Goal: Task Accomplishment & Management: Use online tool/utility

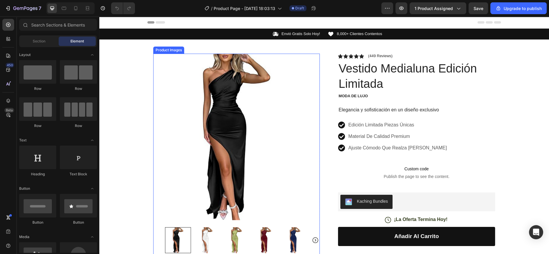
click at [136, 82] on div "Icon Envió Gratis Solo Hoy! Text Block Row Icon 8,000+ Clientes Contentos Text …" at bounding box center [324, 194] width 450 height 330
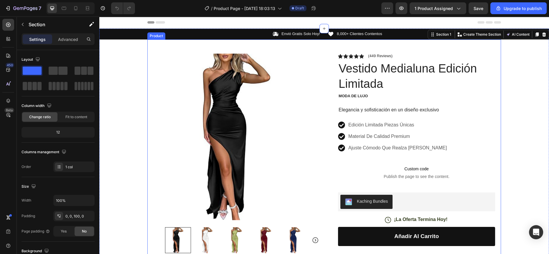
click at [140, 77] on div "Icon Envió Gratis Solo Hoy! Text Block Row Icon 8,000+ Clientes Contentos Text …" at bounding box center [324, 194] width 450 height 330
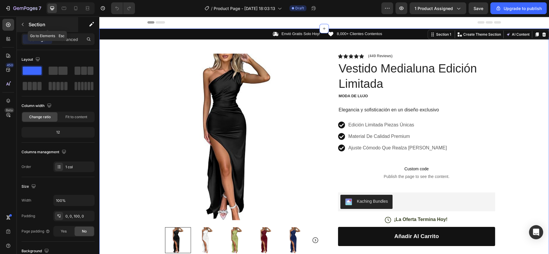
click at [25, 24] on button "button" at bounding box center [22, 24] width 9 height 9
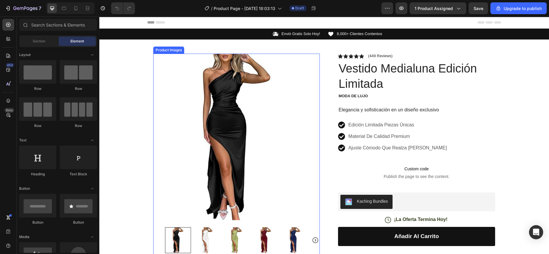
click at [171, 88] on img at bounding box center [236, 137] width 167 height 167
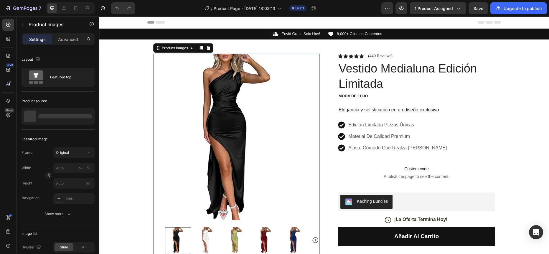
click at [141, 88] on div "Icon Envió Gratis Solo Hoy! Text Block Row Icon 8,000+ Clientes Contentos Text …" at bounding box center [324, 194] width 450 height 330
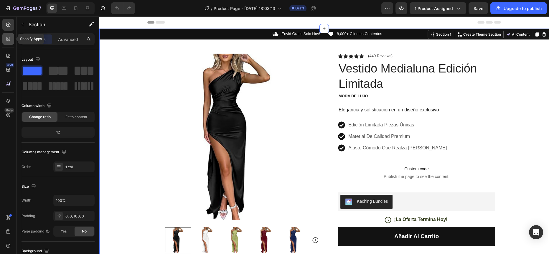
click at [9, 40] on icon at bounding box center [10, 40] width 2 height 2
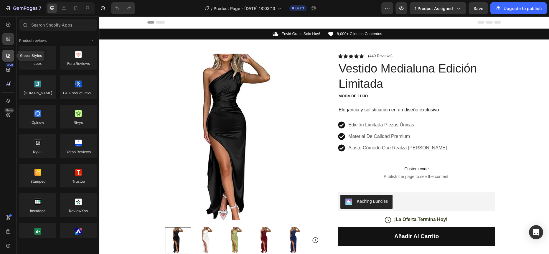
click at [9, 53] on icon at bounding box center [8, 56] width 6 height 6
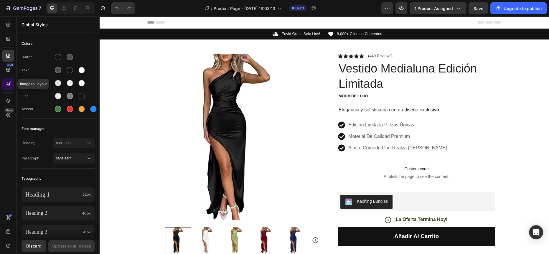
click at [7, 88] on div at bounding box center [8, 84] width 12 height 12
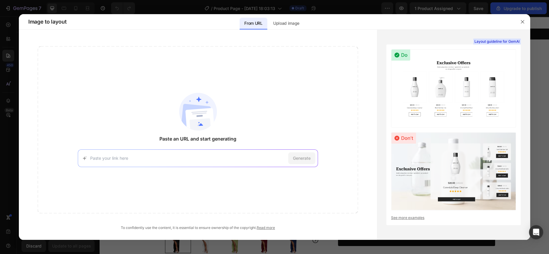
click at [7, 98] on div at bounding box center [274, 127] width 549 height 254
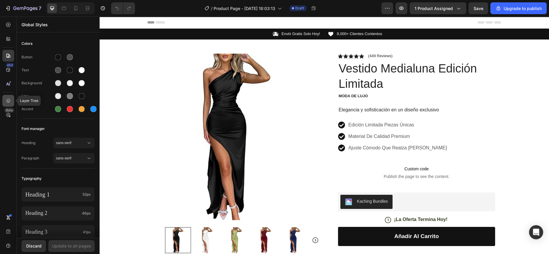
click at [7, 102] on icon at bounding box center [8, 101] width 4 height 4
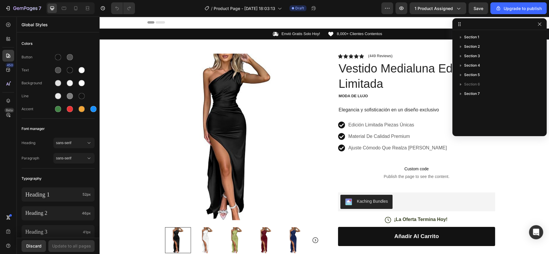
click at [9, 76] on div "450 Beta" at bounding box center [8, 115] width 12 height 193
click at [8, 73] on div "450" at bounding box center [8, 70] width 12 height 12
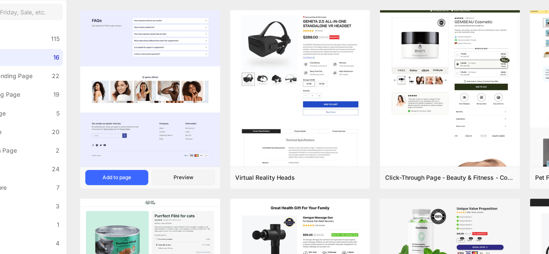
scroll to position [25, 0]
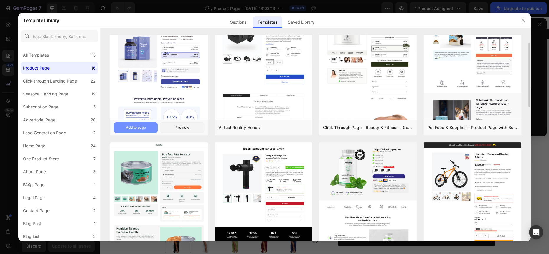
click at [144, 128] on div "Add to page" at bounding box center [136, 127] width 20 height 5
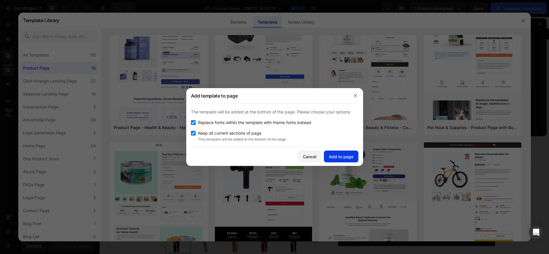
click at [340, 153] on button "Add to page" at bounding box center [341, 157] width 34 height 12
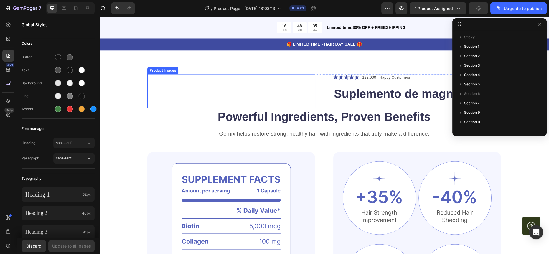
scroll to position [991, 0]
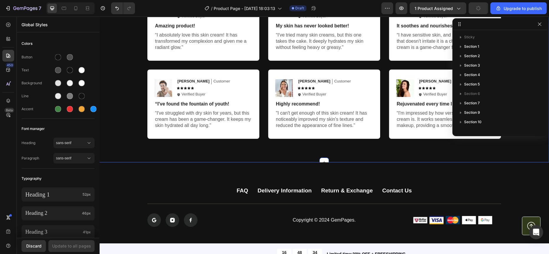
click at [131, 158] on div "Hear from Our Customers Heading Icon Icon Icon Icon Icon Icon List 2000+ Custom…" at bounding box center [324, 45] width 450 height 234
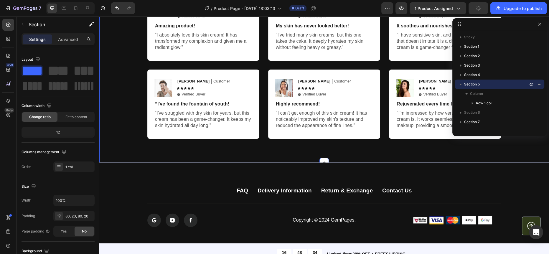
click at [128, 137] on div "Hear from Our Customers Heading Icon Icon Icon Icon Icon Icon List 2000+ Custom…" at bounding box center [324, 45] width 438 height 187
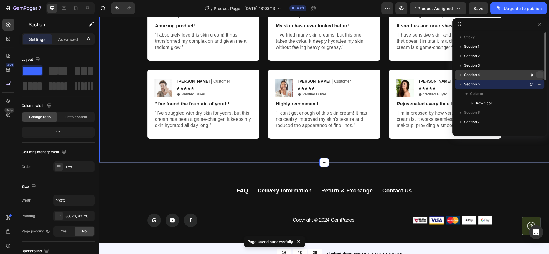
click at [540, 73] on icon "button" at bounding box center [539, 75] width 5 height 5
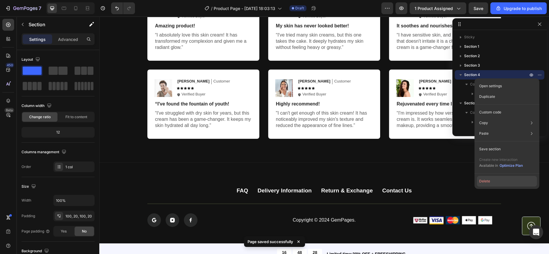
click at [495, 179] on button "Delete" at bounding box center [507, 181] width 60 height 11
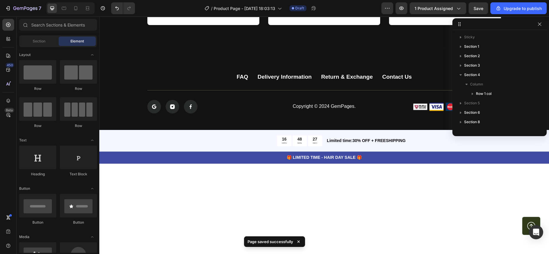
scroll to position [877, 0]
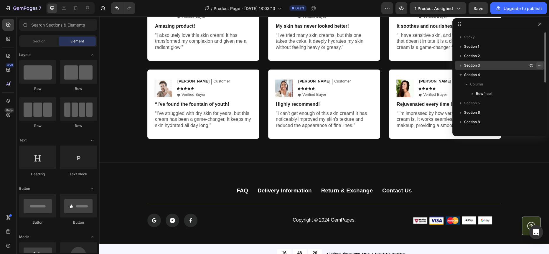
click at [538, 64] on icon "button" at bounding box center [539, 65] width 5 height 5
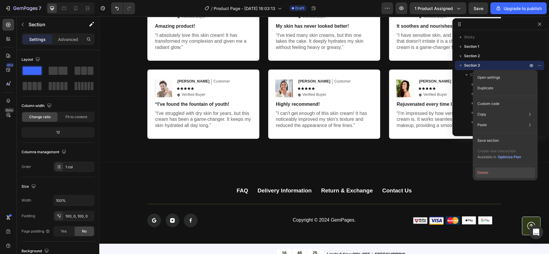
drag, startPoint x: 486, startPoint y: 171, endPoint x: 393, endPoint y: 129, distance: 102.1
click at [486, 171] on button "Delete" at bounding box center [505, 172] width 60 height 11
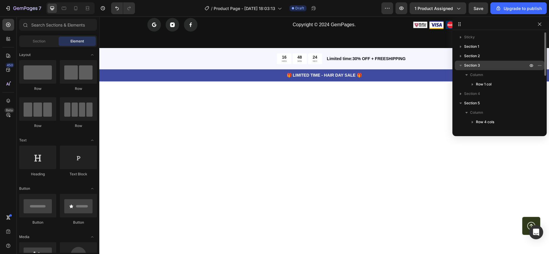
scroll to position [682, 0]
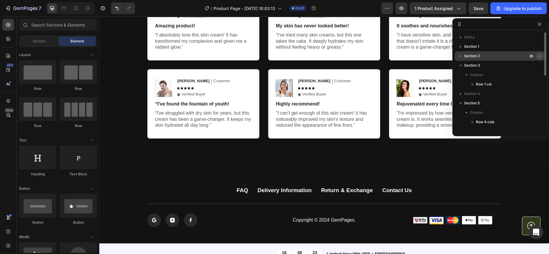
click at [539, 57] on icon "button" at bounding box center [539, 56] width 5 height 5
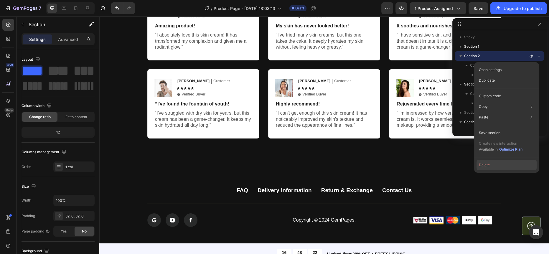
click at [490, 164] on button "Delete" at bounding box center [507, 165] width 60 height 11
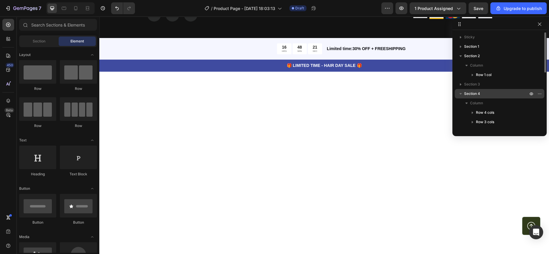
scroll to position [476, 0]
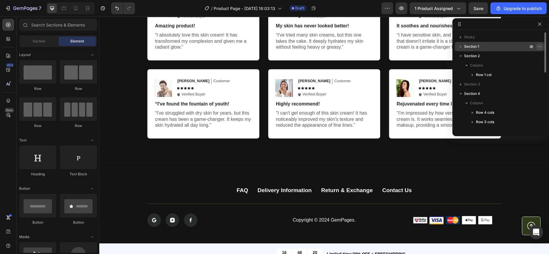
click at [543, 46] on button "button" at bounding box center [539, 46] width 7 height 7
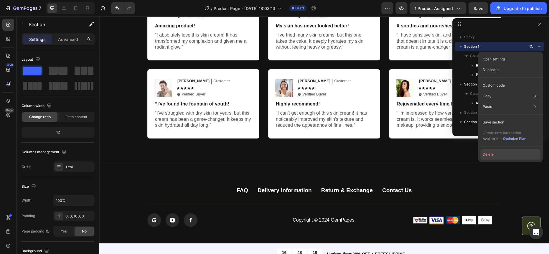
click at [497, 153] on button "Delete" at bounding box center [511, 154] width 60 height 11
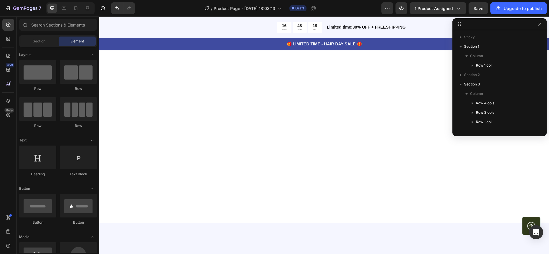
scroll to position [100, 0]
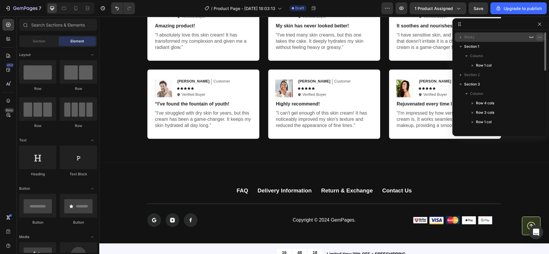
click at [540, 36] on icon "button" at bounding box center [539, 37] width 5 height 5
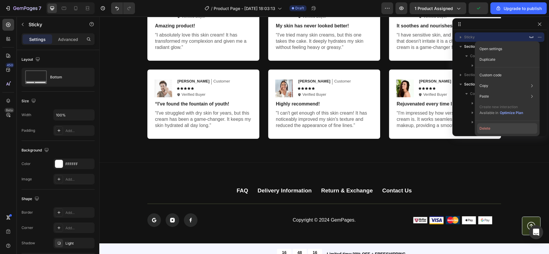
click at [493, 128] on button "Delete" at bounding box center [507, 128] width 60 height 11
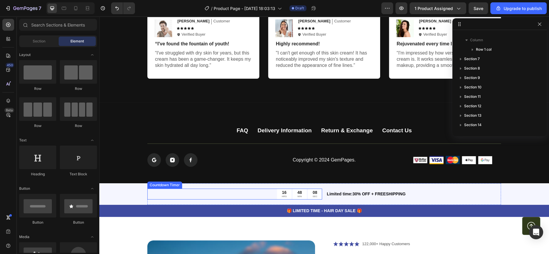
scroll to position [127, 0]
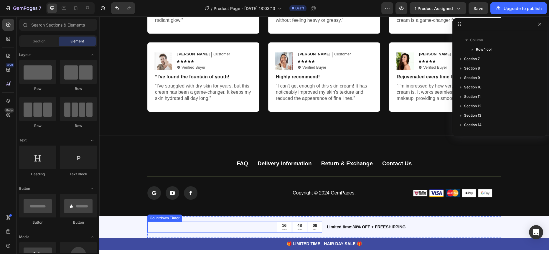
click at [135, 133] on div "Hear from Our Customers Heading Icon Icon Icon Icon Icon Icon List 2000+ Custom…" at bounding box center [324, 18] width 450 height 234
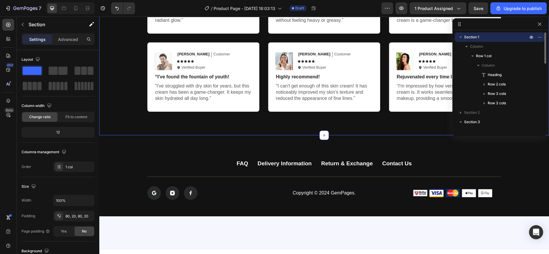
scroll to position [47, 0]
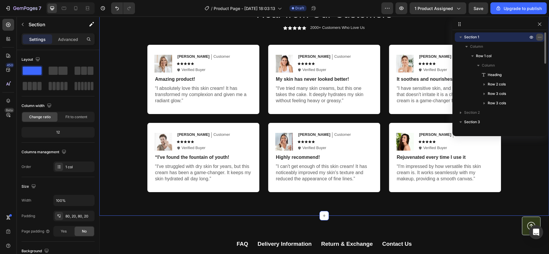
click at [540, 36] on icon "button" at bounding box center [539, 37] width 5 height 5
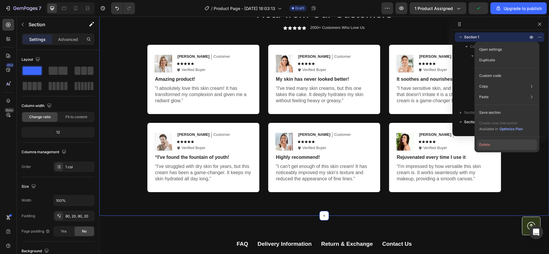
drag, startPoint x: 489, startPoint y: 145, endPoint x: 323, endPoint y: 123, distance: 167.5
click at [489, 145] on button "Delete" at bounding box center [507, 144] width 60 height 11
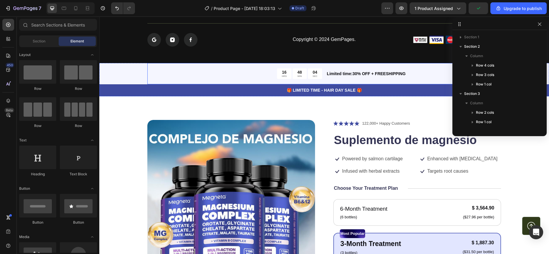
scroll to position [0, 0]
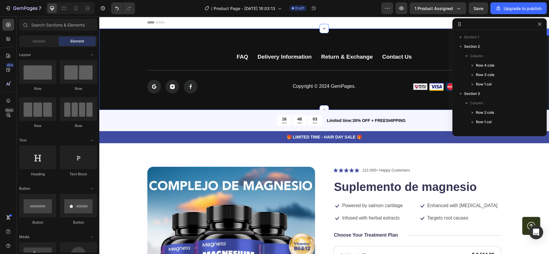
click at [138, 45] on div "FAQ Button Delivery Information Button Return & Exchange Button Contact Us Butt…" at bounding box center [324, 69] width 450 height 81
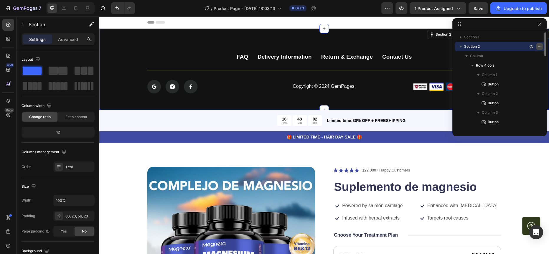
click at [538, 43] on button "button" at bounding box center [539, 46] width 7 height 7
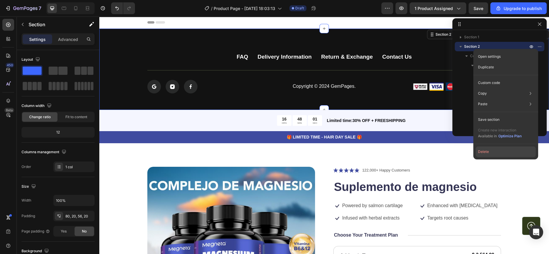
click at [482, 154] on button "Delete" at bounding box center [506, 152] width 60 height 11
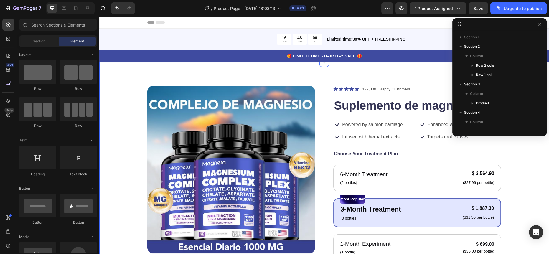
click at [135, 75] on div "Product Images Icon Icon Icon Icon Icon Icon List 122,000+ Happy Customers Text…" at bounding box center [324, 226] width 450 height 329
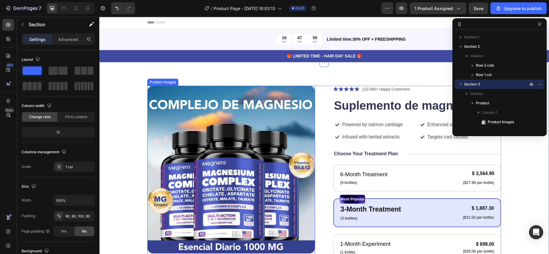
scroll to position [68, 0]
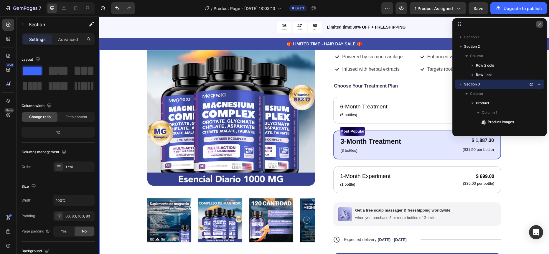
click at [540, 22] on icon "button" at bounding box center [539, 24] width 5 height 5
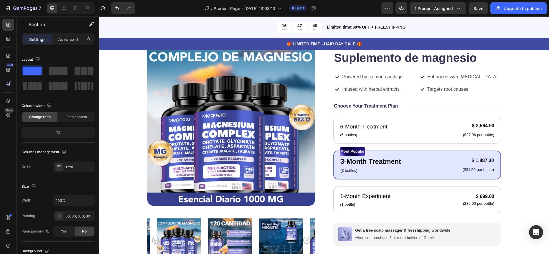
scroll to position [0, 0]
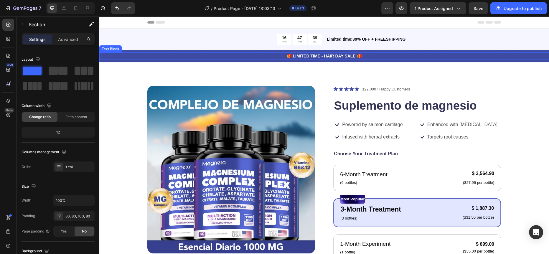
click at [218, 56] on p "🎁 LIMITED TIME - HAIR DAY SALE 🎁" at bounding box center [324, 56] width 449 height 6
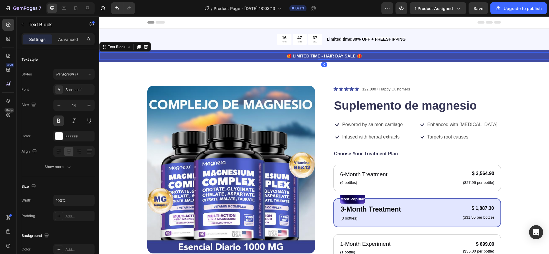
click at [329, 55] on p "🎁 LIMITED TIME - HAIR DAY SALE 🎁" at bounding box center [324, 56] width 449 height 6
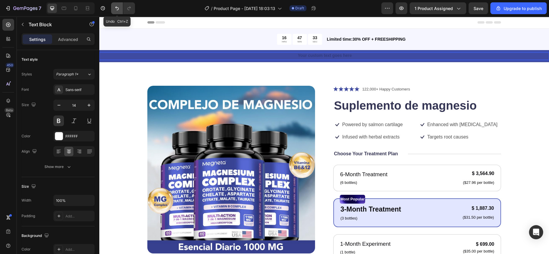
click at [114, 8] on icon "Undo/Redo" at bounding box center [117, 8] width 6 height 6
click at [116, 7] on icon "Undo/Redo" at bounding box center [117, 8] width 4 height 4
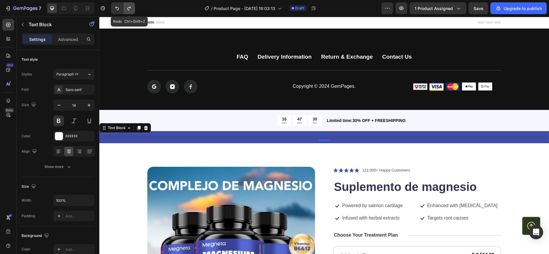
click at [128, 8] on icon "Undo/Redo" at bounding box center [129, 8] width 6 height 6
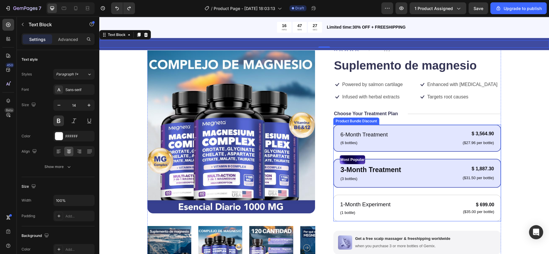
scroll to position [21, 0]
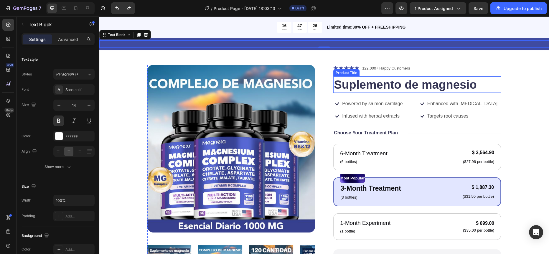
click at [376, 88] on h1 "Suplemento de magnesio" at bounding box center [417, 84] width 168 height 17
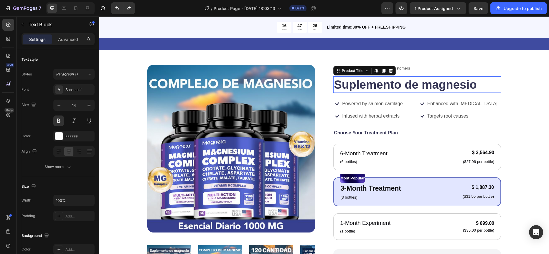
click at [376, 88] on h1 "Suplemento de magnesio" at bounding box center [417, 84] width 168 height 17
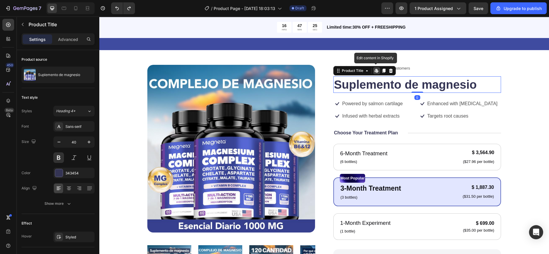
click at [397, 83] on h1 "Suplemento de magnesio" at bounding box center [417, 84] width 168 height 17
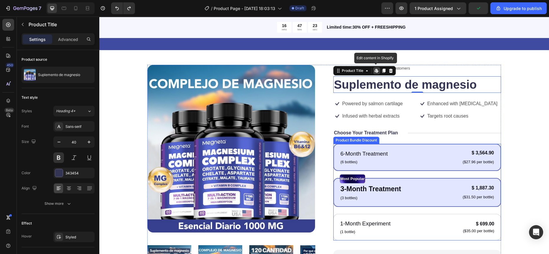
click at [395, 165] on div "6-Month Treatment Text Block (6 bottles) Text Block $ 3,564.90 Product Price Pr…" at bounding box center [417, 157] width 168 height 27
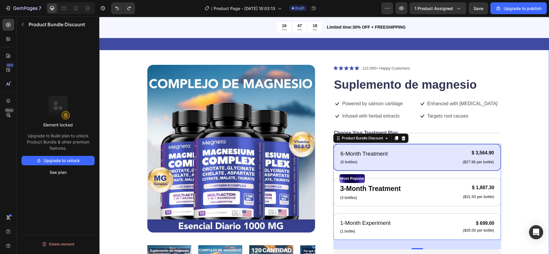
click at [515, 166] on div "Product Images Icon Icon Icon Icon Icon Icon List 122,000+ Happy Customers Text…" at bounding box center [324, 203] width 403 height 277
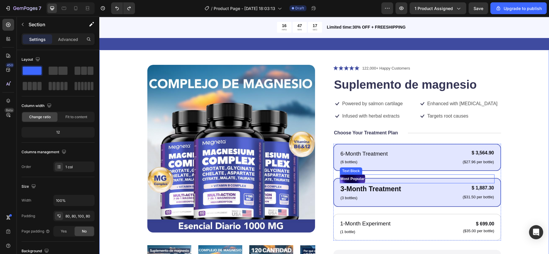
click at [351, 179] on p "Most Popular" at bounding box center [353, 179] width 24 height 8
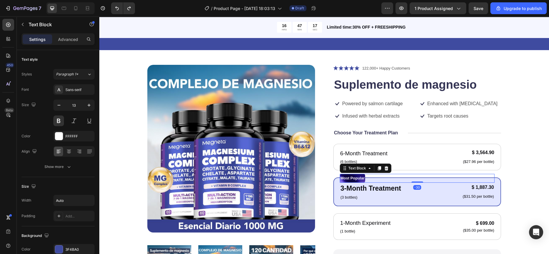
click at [352, 177] on p "Most Popular" at bounding box center [353, 179] width 24 height 8
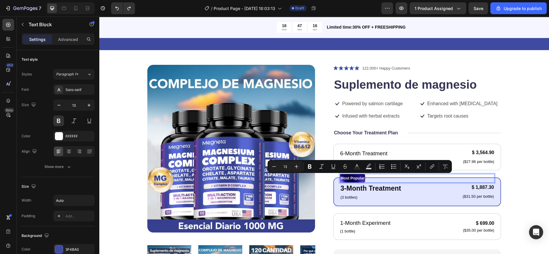
click at [352, 177] on p "Most Popular" at bounding box center [353, 179] width 24 height 8
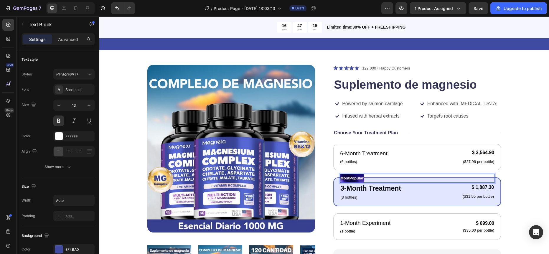
click at [352, 177] on p "MostPopular" at bounding box center [352, 179] width 23 height 8
click at [504, 171] on div "Product Images Icon Icon Icon Icon Icon Icon List 122,000+ Happy Customers Text…" at bounding box center [324, 203] width 403 height 277
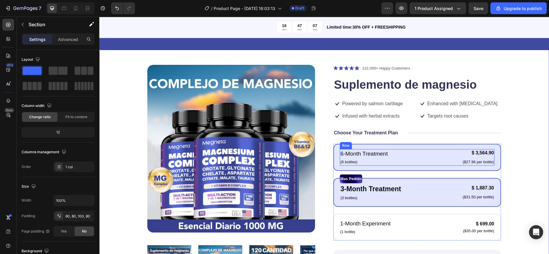
scroll to position [88, 0]
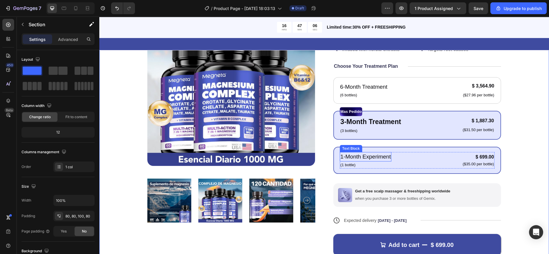
click at [373, 155] on p "1-Month Experiment" at bounding box center [366, 157] width 50 height 9
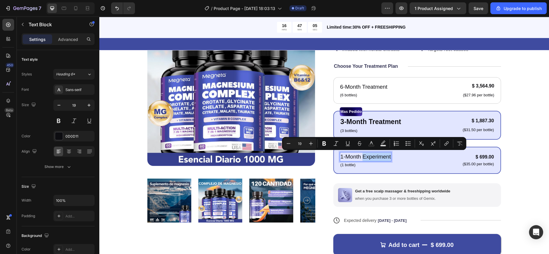
click at [371, 155] on p "1-Month Experiment" at bounding box center [366, 157] width 50 height 9
click at [370, 155] on p "1-Month Experiment" at bounding box center [366, 157] width 50 height 9
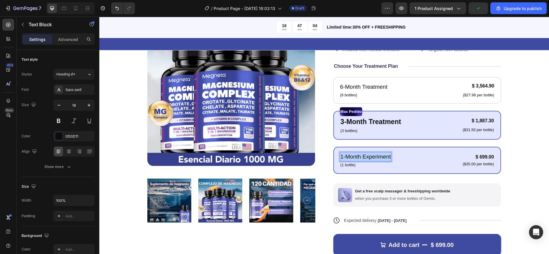
click at [370, 155] on p "1-Month Experiment" at bounding box center [366, 157] width 50 height 9
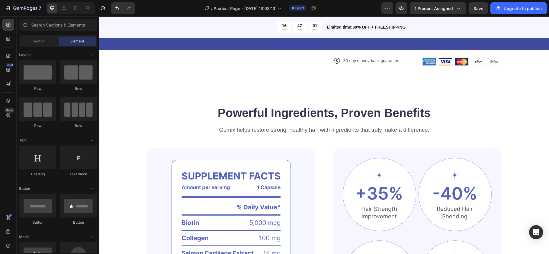
click at [538, 123] on div "Powerful Ingredients, Proven Benefits Heading Gemix helps restore strong, healt…" at bounding box center [324, 237] width 450 height 265
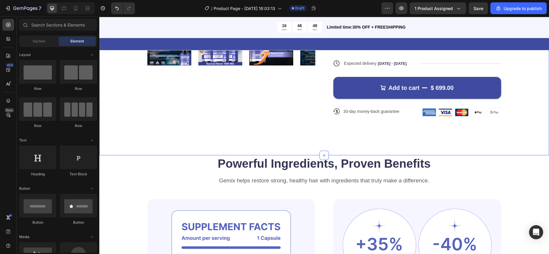
scroll to position [215, 0]
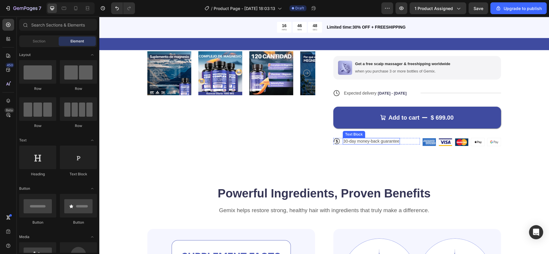
click at [362, 139] on p "30-day money-back guarantee" at bounding box center [371, 141] width 56 height 5
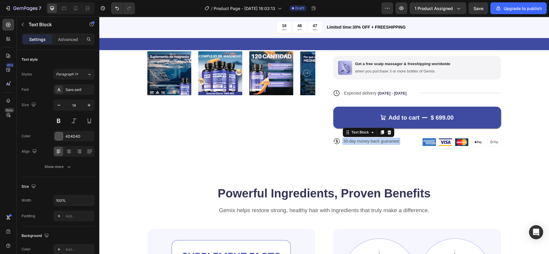
click at [362, 139] on p "30-day money-back guarantee" at bounding box center [371, 141] width 56 height 5
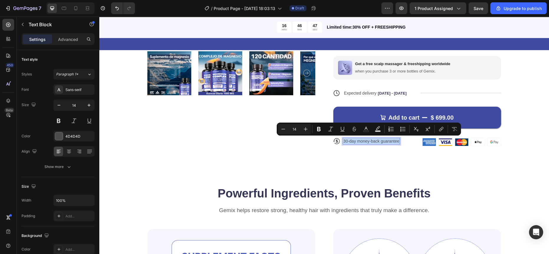
click at [368, 139] on p "30-day money-back guarantee" at bounding box center [371, 141] width 56 height 5
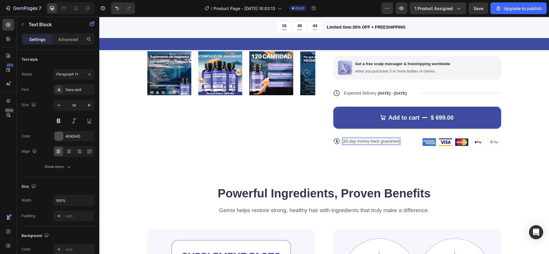
click at [396, 141] on p "30-day money-back guarantee" at bounding box center [371, 141] width 56 height 5
click at [397, 141] on div "30-day money-back guarantee" at bounding box center [371, 141] width 57 height 6
click at [523, 152] on div "Product Images Icon Icon Icon Icon Icon Icon List 122,000+ Happy Customers Text…" at bounding box center [324, 16] width 450 height 338
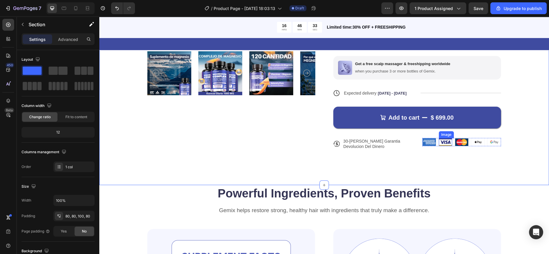
scroll to position [204, 0]
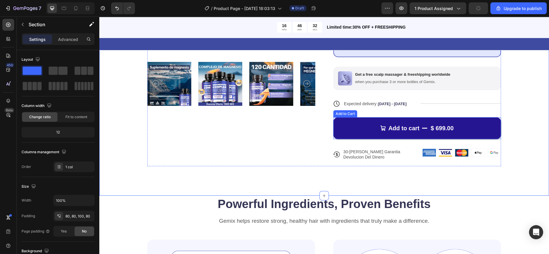
click at [394, 131] on button "Add to cart $ 699.00" at bounding box center [417, 128] width 168 height 22
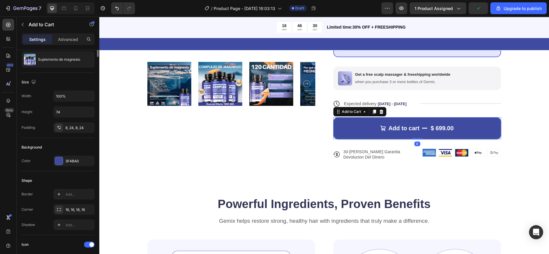
scroll to position [0, 0]
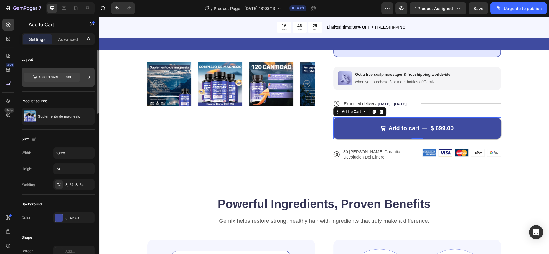
click at [58, 77] on icon at bounding box center [51, 77] width 55 height 9
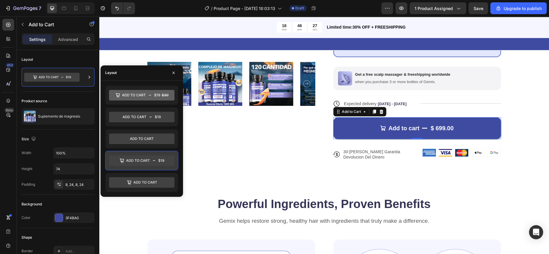
scroll to position [213, 0]
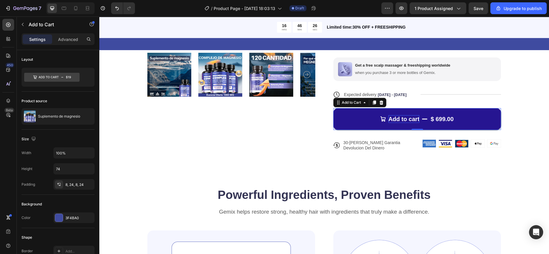
click at [402, 119] on div "Add to cart" at bounding box center [404, 119] width 31 height 8
click at [402, 119] on p "Add to cart" at bounding box center [404, 119] width 31 height 8
click at [409, 129] on button "Add to cart $ 699.00" at bounding box center [417, 119] width 168 height 22
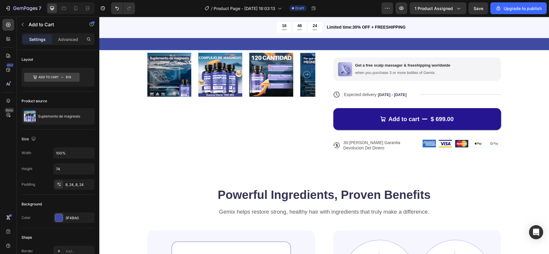
click at [409, 129] on button "Add to cart $ 699.00" at bounding box center [417, 119] width 168 height 22
click at [407, 115] on p "Add to cart" at bounding box center [404, 119] width 31 height 8
click at [405, 113] on button "Add to cart $ 699.00" at bounding box center [417, 119] width 168 height 22
click at [403, 121] on p "Add to cart" at bounding box center [404, 119] width 31 height 8
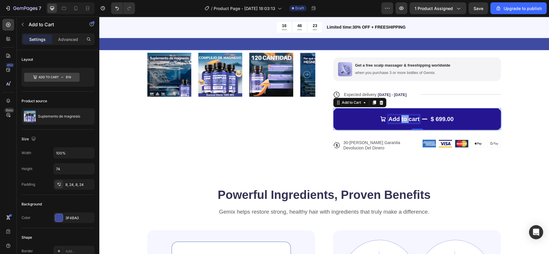
click at [403, 121] on p "Add to cart" at bounding box center [404, 119] width 31 height 8
click at [333, 108] on button "Añadir $ 699.00" at bounding box center [417, 119] width 168 height 22
click at [333, 108] on button "Añadir al $ 699.00" at bounding box center [417, 119] width 168 height 22
click at [333, 108] on button "Añadir Al $ 699.00" at bounding box center [417, 119] width 168 height 22
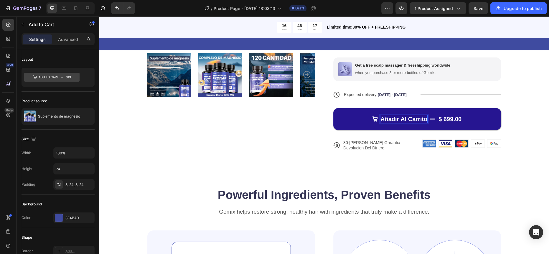
click at [330, 152] on div "Product Images Icon Icon Icon Icon Icon Icon List 122,000+ Happy Customers Text…" at bounding box center [324, 14] width 354 height 285
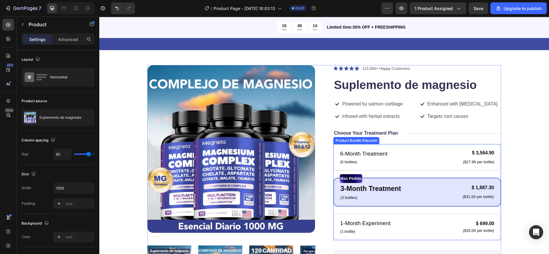
scroll to position [103, 0]
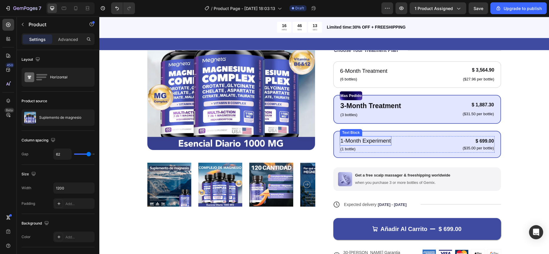
click at [368, 140] on p "1-Month Experiment" at bounding box center [366, 141] width 50 height 9
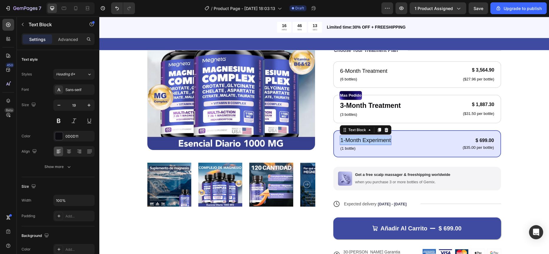
click at [368, 140] on p "1-Month Experiment" at bounding box center [366, 140] width 50 height 9
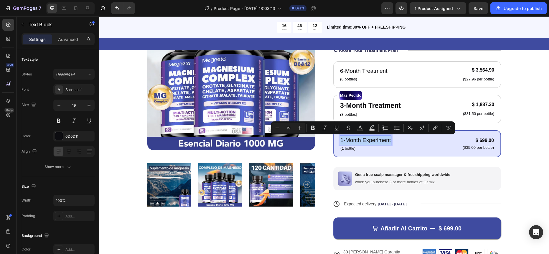
click at [368, 140] on p "1-Month Experiment" at bounding box center [366, 140] width 50 height 9
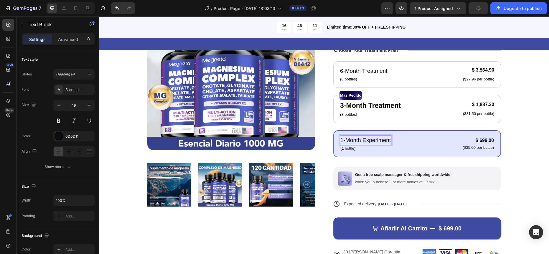
click at [387, 139] on p "1-Month Experiment" at bounding box center [366, 140] width 50 height 9
click at [389, 139] on div "1-Month Experiment" at bounding box center [366, 141] width 52 height 10
click at [353, 149] on p "(1 bottle)" at bounding box center [366, 149] width 50 height 6
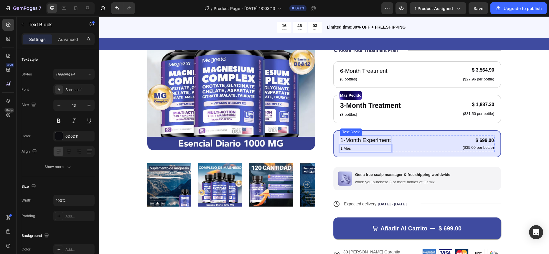
click at [363, 138] on p "1-Month Experiment" at bounding box center [366, 140] width 50 height 9
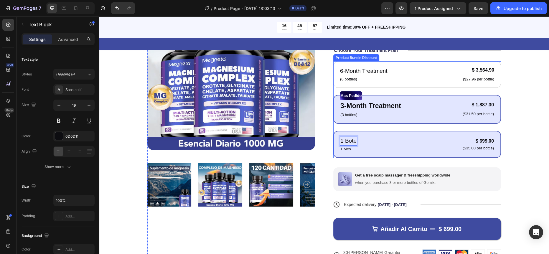
scroll to position [104, 0]
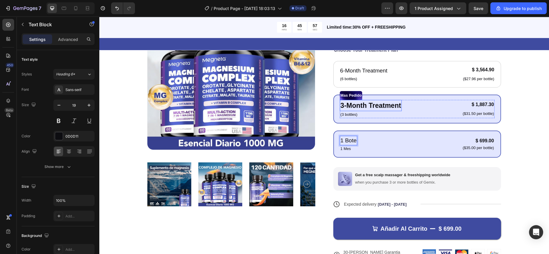
click at [364, 105] on p "3-Month Treatment" at bounding box center [371, 106] width 61 height 10
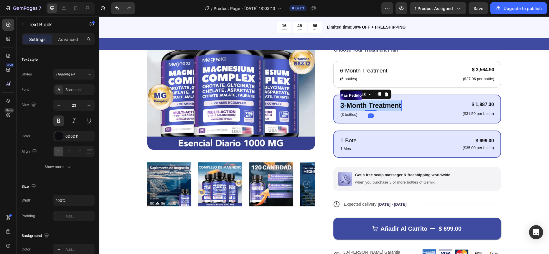
click at [364, 105] on p "3-Month Treatment" at bounding box center [371, 106] width 61 height 10
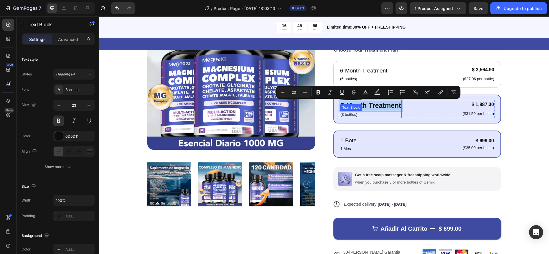
click at [350, 115] on p "(3 bottles)" at bounding box center [371, 115] width 61 height 6
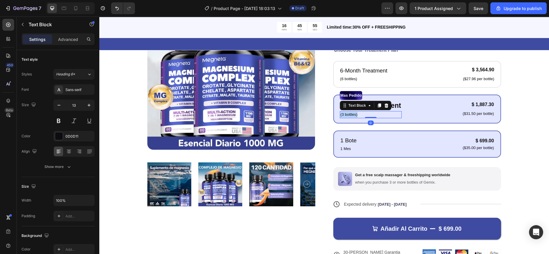
click at [350, 115] on p "(3 bottles)" at bounding box center [371, 115] width 61 height 6
click at [356, 147] on div "1 Bote Text Block 1 Mes Text Block $ 699.00 Product Price Product Price ($35.00…" at bounding box center [417, 144] width 155 height 17
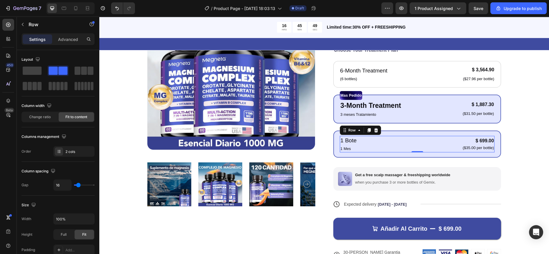
click at [356, 147] on div "1 Bote Text Block 1 Mes Text Block $ 699.00 Product Price Product Price ($35.00…" at bounding box center [417, 144] width 155 height 17
click at [349, 149] on p "1 Mes" at bounding box center [349, 149] width 16 height 6
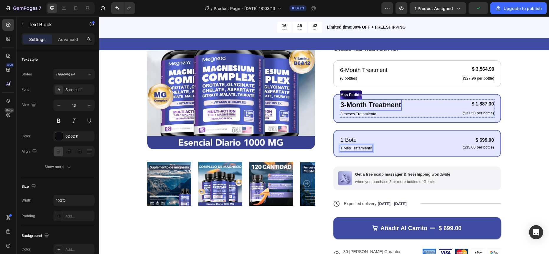
scroll to position [94, 0]
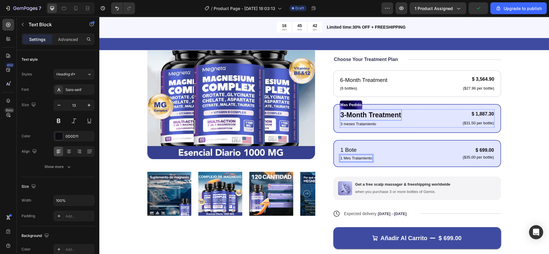
click at [371, 113] on p "3-Month Treatment" at bounding box center [371, 115] width 61 height 10
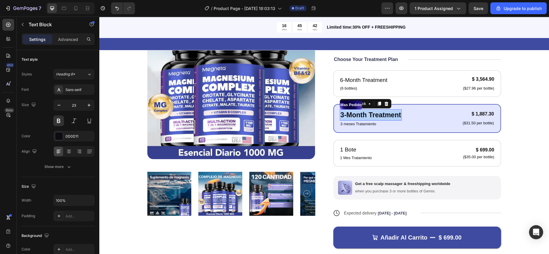
click at [371, 113] on p "3-Month Treatment" at bounding box center [371, 115] width 61 height 10
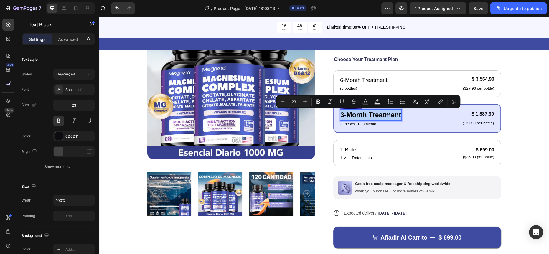
click at [377, 113] on p "3-Month Treatment" at bounding box center [371, 115] width 61 height 10
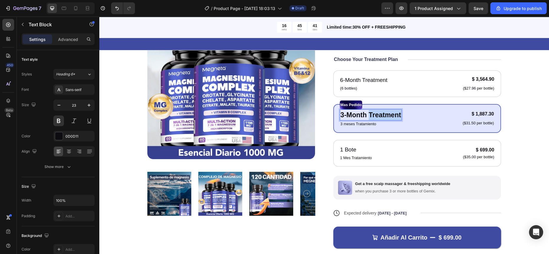
click at [377, 113] on p "3-Month Treatment" at bounding box center [371, 115] width 61 height 10
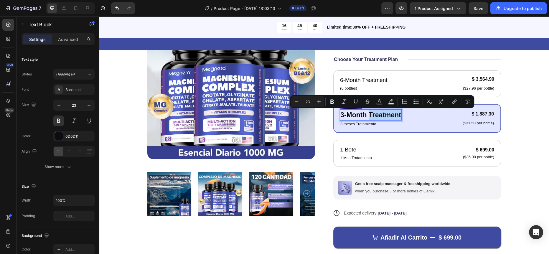
click at [378, 115] on p "3-Month Treatment" at bounding box center [371, 115] width 61 height 10
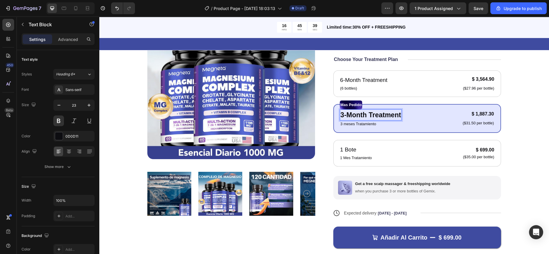
click at [401, 116] on div "3-Month Treatment Text Block 0 3 meses Tratamiento Text Block $ 1,887.30 Produc…" at bounding box center [417, 118] width 155 height 18
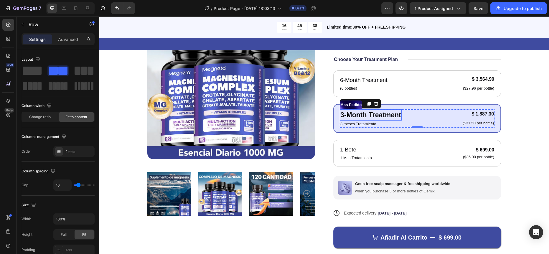
click at [397, 114] on p "3-Month Treatment" at bounding box center [371, 115] width 61 height 10
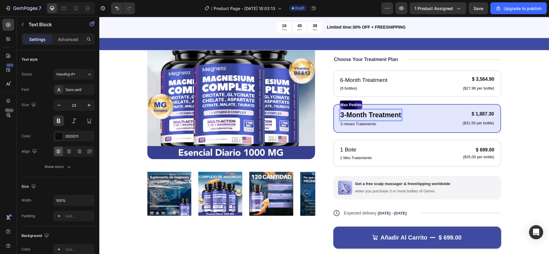
click at [397, 116] on p "3-Month Treatment" at bounding box center [371, 115] width 61 height 10
click at [398, 115] on p "3-Month Treatment" at bounding box center [371, 115] width 61 height 10
click at [400, 114] on div "3-Month Treatment Text Block 0 3 meses Tratamiento Text Block $ 1,887.30 Produc…" at bounding box center [417, 118] width 155 height 18
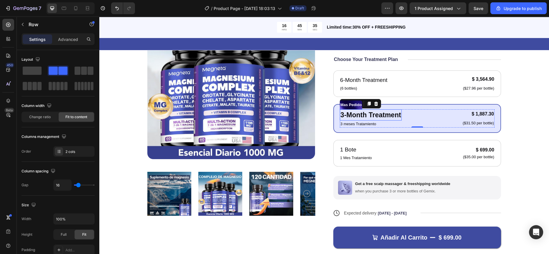
click at [397, 113] on p "3-Month Treatment" at bounding box center [371, 115] width 61 height 10
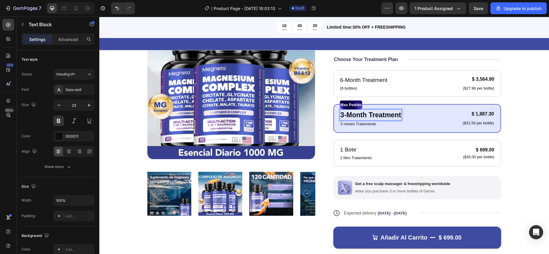
click at [398, 116] on p "3-Month Treatment" at bounding box center [371, 115] width 61 height 10
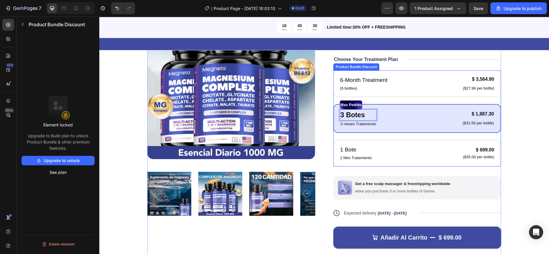
click at [397, 136] on div "6-Month Treatment Text Block (6 bottles) Text Block $ 3,564.90 Product Price Pr…" at bounding box center [417, 118] width 168 height 96
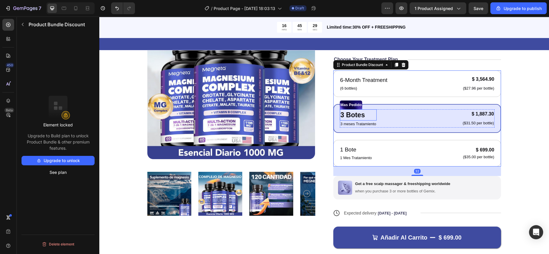
click at [361, 113] on p "3 Botes" at bounding box center [359, 115] width 36 height 10
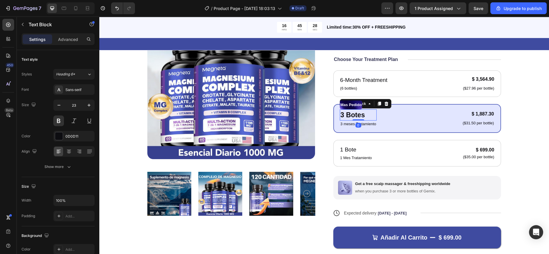
click at [356, 114] on p "3 Botes" at bounding box center [359, 115] width 36 height 10
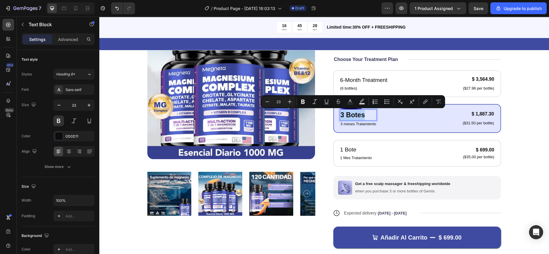
click at [356, 114] on p "3 Botes" at bounding box center [359, 115] width 36 height 10
click at [299, 102] on icon "Editor contextual toolbar" at bounding box center [300, 102] width 4 height 4
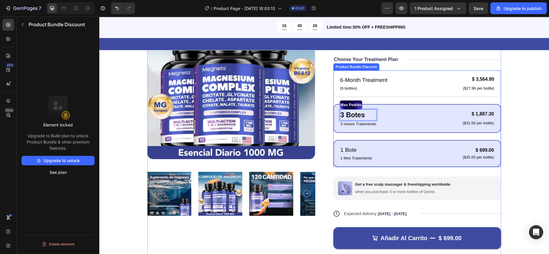
click at [374, 140] on div "1 Bote Text Block 1 Mes Tratamiento Text Block $ 699.00 Product Price Product P…" at bounding box center [417, 153] width 168 height 27
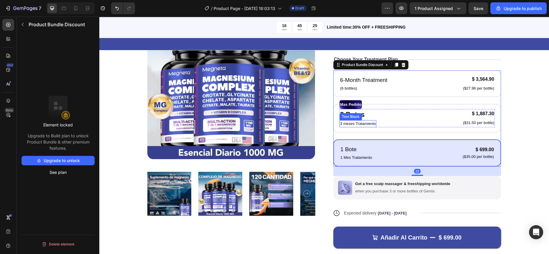
click at [352, 114] on div "Text Block" at bounding box center [351, 116] width 22 height 7
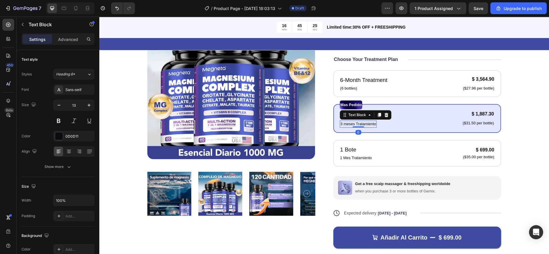
click at [398, 124] on div "3 Botes Text Block 3 meses Tratamiento Text Block 0 $ 1,887.30 Product Price Pr…" at bounding box center [417, 118] width 155 height 18
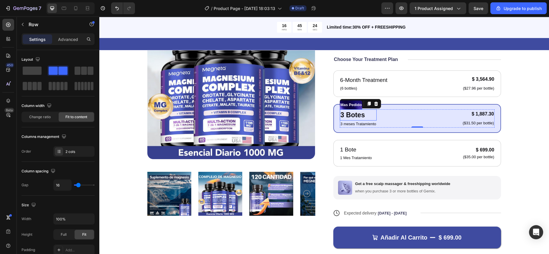
click at [352, 113] on strong "3 Botes" at bounding box center [353, 115] width 24 height 8
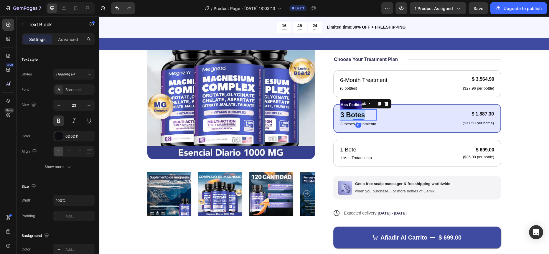
click at [352, 113] on strong "3 Botes" at bounding box center [353, 115] width 24 height 8
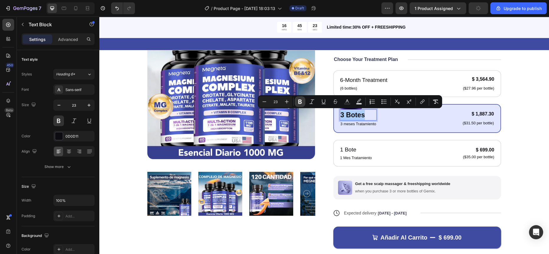
click at [302, 103] on icon "Editor contextual toolbar" at bounding box center [300, 102] width 6 height 6
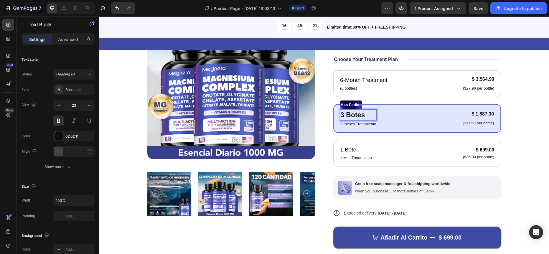
click at [344, 112] on p "3 Botes" at bounding box center [359, 115] width 36 height 10
click at [352, 114] on p "3 Botes" at bounding box center [359, 115] width 36 height 10
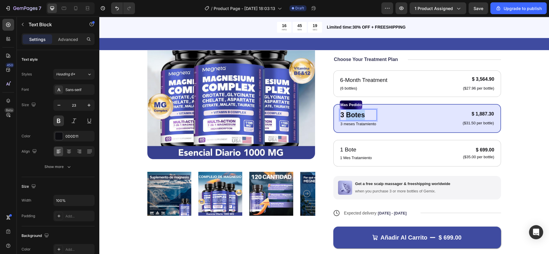
click at [344, 112] on p "3 Botes" at bounding box center [359, 115] width 36 height 10
drag, startPoint x: 344, startPoint y: 112, endPoint x: 341, endPoint y: 114, distance: 3.8
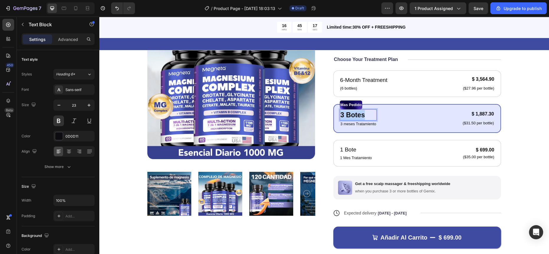
click at [341, 114] on p "3 Botes" at bounding box center [359, 115] width 36 height 10
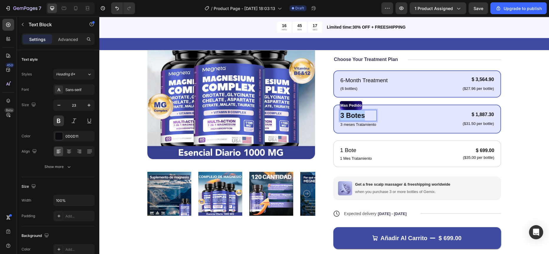
scroll to position [95, 0]
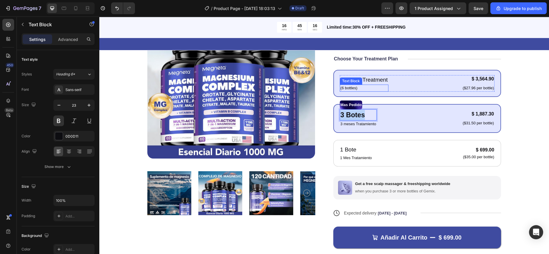
click at [357, 80] on p "6-Month Treatment" at bounding box center [364, 80] width 47 height 9
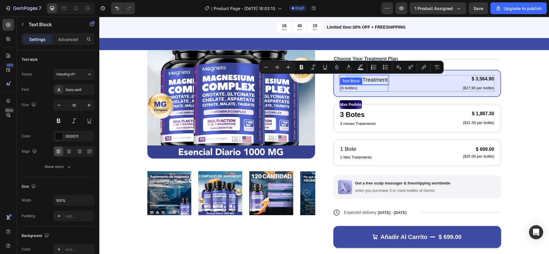
click at [348, 87] on p "(6 bottles)" at bounding box center [364, 88] width 47 height 6
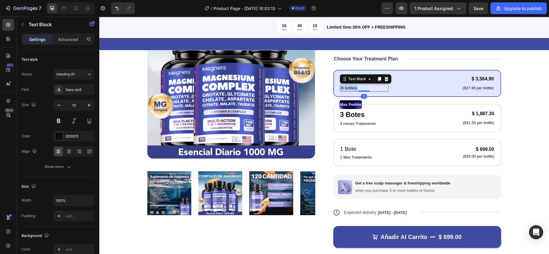
click at [348, 87] on p "(6 bottles)" at bounding box center [364, 88] width 47 height 6
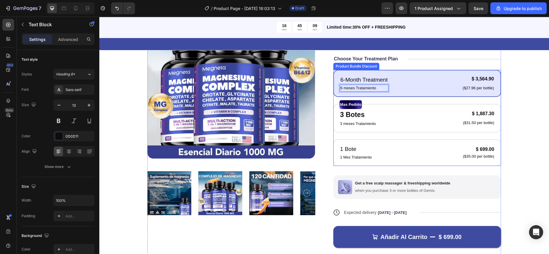
click at [369, 72] on div "6-Month Treatment Text Block 6 meses Tratamiento Text Block 0 $ 3,564.90 Produc…" at bounding box center [417, 83] width 168 height 27
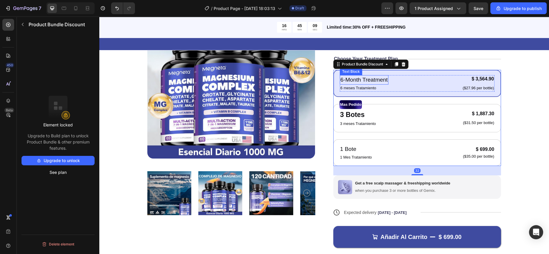
click at [356, 76] on p "6-Month Treatment" at bounding box center [364, 80] width 47 height 9
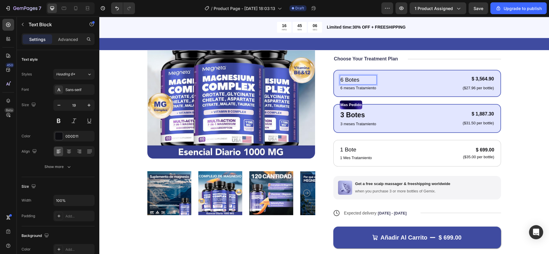
click at [369, 103] on div "Mas Pedido" at bounding box center [417, 105] width 155 height 9
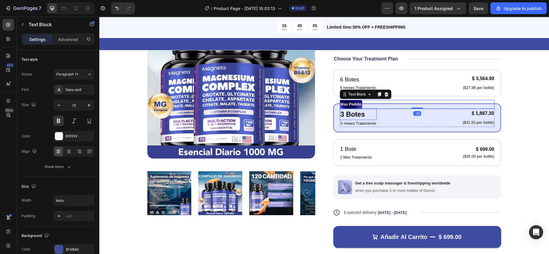
click at [348, 111] on p "3 Botes" at bounding box center [359, 114] width 36 height 10
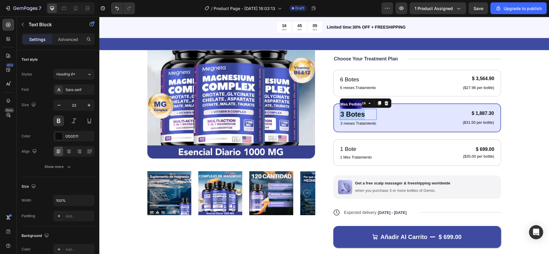
click at [348, 111] on p "3 Botes" at bounding box center [359, 114] width 36 height 10
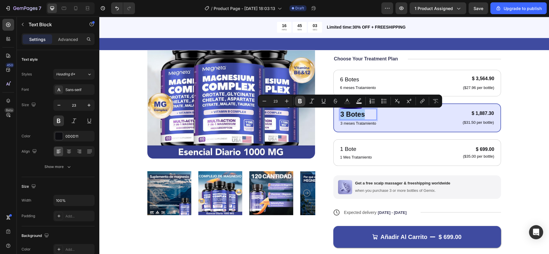
click at [303, 100] on icon "Editor contextual toolbar" at bounding box center [300, 101] width 6 height 6
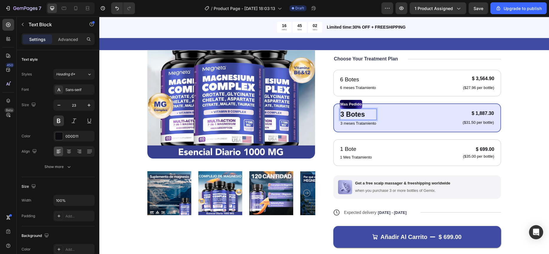
click at [353, 112] on strong "3 Botes" at bounding box center [353, 115] width 24 height 8
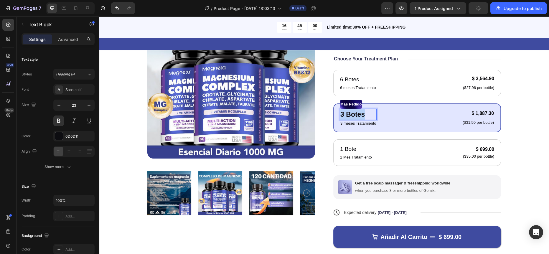
click at [353, 112] on strong "3 Botes" at bounding box center [353, 115] width 24 height 8
drag, startPoint x: 353, startPoint y: 112, endPoint x: 348, endPoint y: 114, distance: 5.4
click at [348, 114] on strong "3 Botes" at bounding box center [353, 115] width 24 height 8
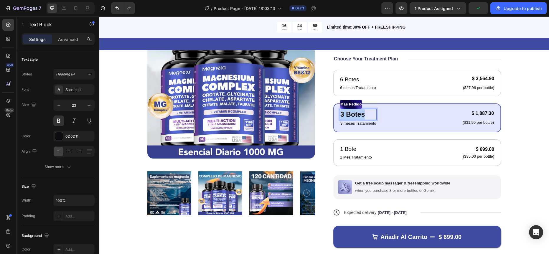
drag, startPoint x: 348, startPoint y: 114, endPoint x: 120, endPoint y: 153, distance: 231.0
click at [120, 153] on div "Product Images Icon Icon Icon Icon Icon Icon List 122,000+ Happy Customers Text…" at bounding box center [324, 135] width 450 height 337
click at [57, 120] on button at bounding box center [58, 121] width 11 height 11
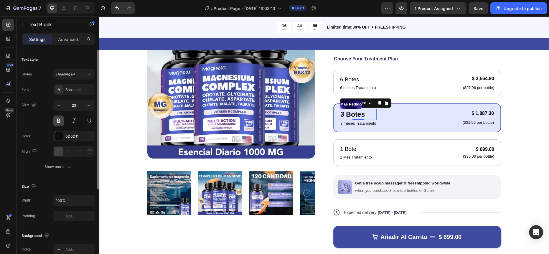
click at [57, 120] on button at bounding box center [58, 121] width 11 height 11
click at [345, 114] on strong "3 Botes" at bounding box center [353, 115] width 24 height 8
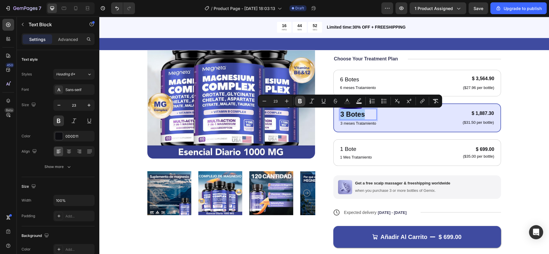
click at [303, 98] on button "Bold" at bounding box center [300, 101] width 11 height 11
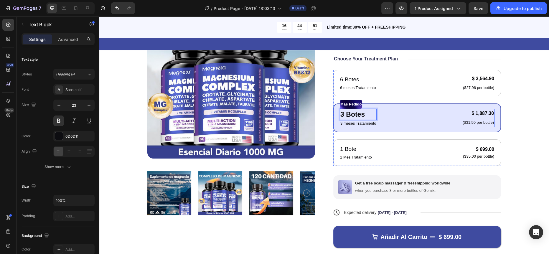
click at [398, 135] on div "6 Botes Text Block 6 meses Tratamiento Text Block $ 3,564.90 Product Price Prod…" at bounding box center [417, 118] width 168 height 96
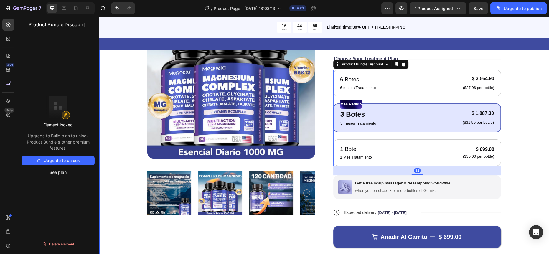
click at [516, 149] on div "Product Images Icon Icon Icon Icon Icon Icon List 122,000+ Happy Customers Text…" at bounding box center [324, 133] width 403 height 284
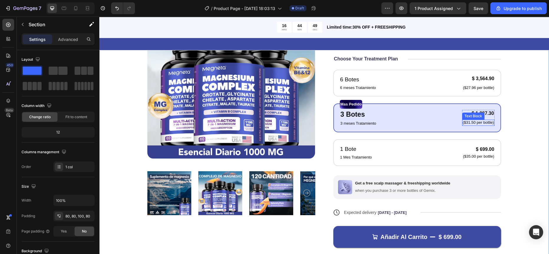
scroll to position [70, 0]
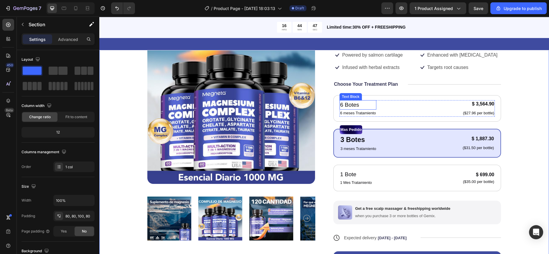
click at [354, 111] on p "6 meses Tratamiento" at bounding box center [358, 113] width 36 height 6
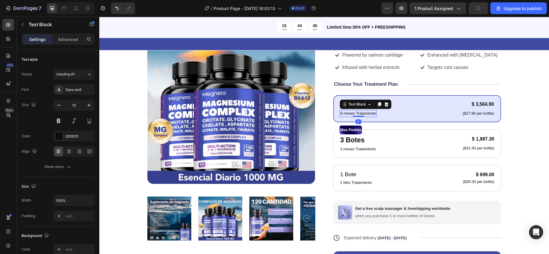
click at [353, 113] on p "6 meses Tratamiento" at bounding box center [359, 114] width 36 height 6
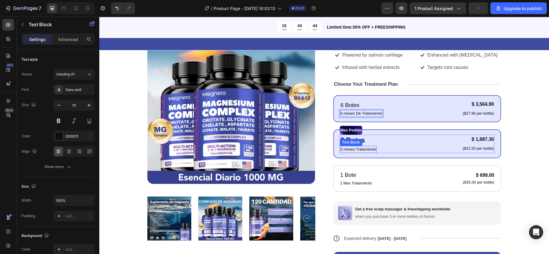
click at [356, 154] on div "Mas Pedido Text Block 3 Botes Text Block 3 meses Tratamiento Text Block $ 1,887…" at bounding box center [417, 143] width 168 height 29
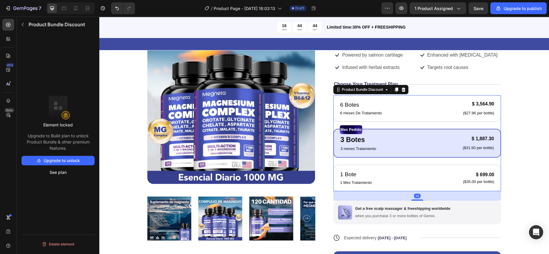
click at [356, 152] on div "Mas Pedido Text Block 3 Botes Text Block 3 meses Tratamiento Text Block $ 1,887…" at bounding box center [417, 143] width 168 height 29
click at [356, 148] on p "3 meses Tratamiento" at bounding box center [359, 149] width 36 height 6
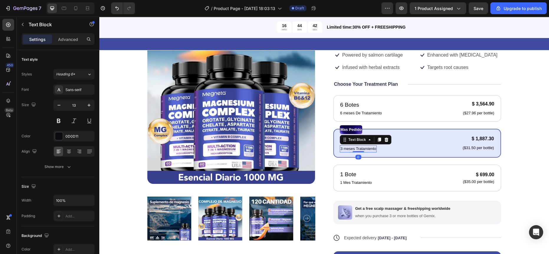
click at [353, 148] on p "3 meses Tratamiento" at bounding box center [359, 149] width 36 height 6
click at [356, 180] on div "1 Mes Tratamiento" at bounding box center [356, 182] width 33 height 7
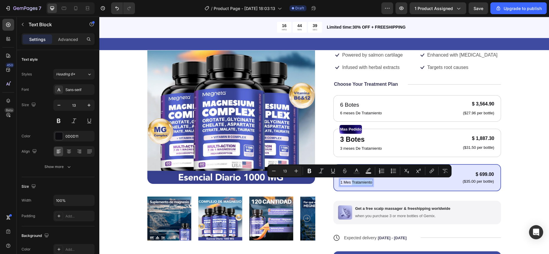
click at [350, 182] on p "1 Mes Tratamiento" at bounding box center [357, 183] width 32 height 6
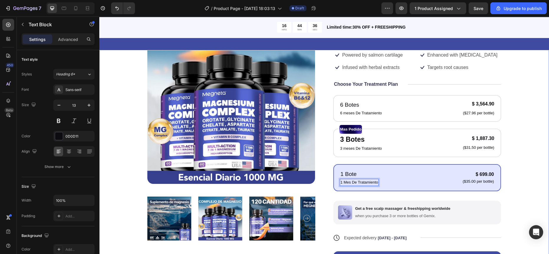
click at [521, 158] on div "Product Images Icon Icon Icon Icon Icon Icon List 122,000+ Happy Customers Text…" at bounding box center [324, 161] width 450 height 337
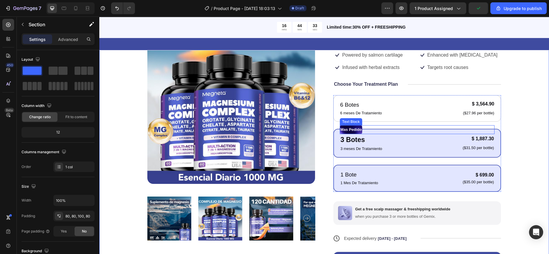
click at [351, 126] on p "Mas Pedido" at bounding box center [351, 130] width 21 height 8
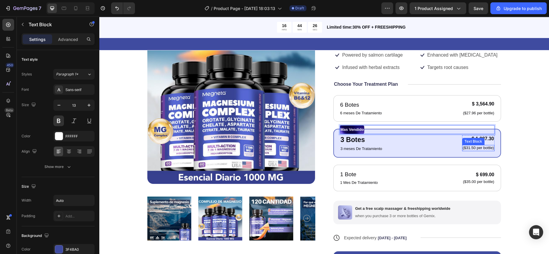
click at [512, 144] on div "Product Images Icon Icon Icon Icon Icon Icon List 122,000+ Happy Customers Text…" at bounding box center [324, 158] width 403 height 284
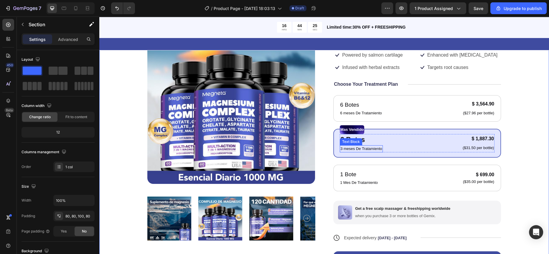
click at [346, 134] on div "3 Botes" at bounding box center [361, 139] width 43 height 11
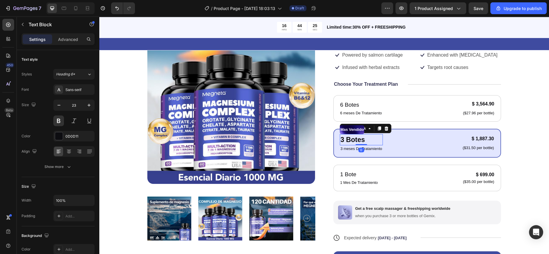
click at [346, 127] on p "Mas Vendido" at bounding box center [352, 130] width 23 height 8
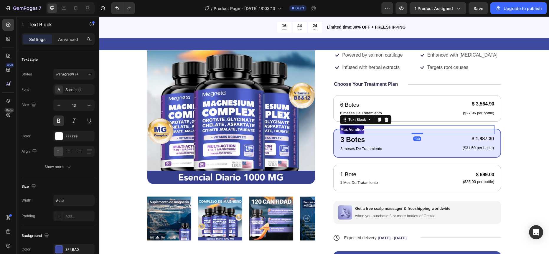
click at [342, 129] on p "Mas Vendido" at bounding box center [352, 130] width 23 height 8
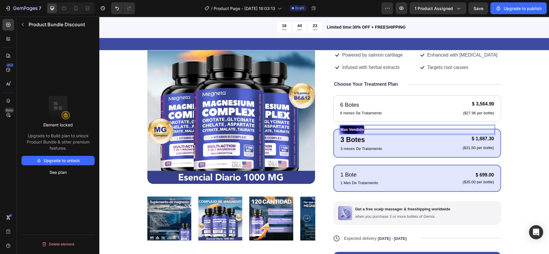
drag, startPoint x: 342, startPoint y: 129, endPoint x: 420, endPoint y: 166, distance: 86.5
click at [420, 166] on div "1 Bote Text Block 1 Mes De Tratamiento Text Block $ 699.00 Product Price Produc…" at bounding box center [417, 178] width 168 height 27
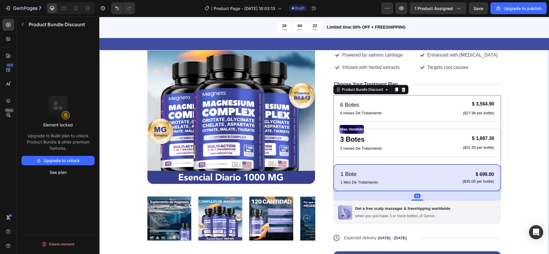
click at [531, 131] on div "Product Images Icon Icon Icon Icon Icon Icon List 122,000+ Happy Customers Text…" at bounding box center [324, 161] width 450 height 337
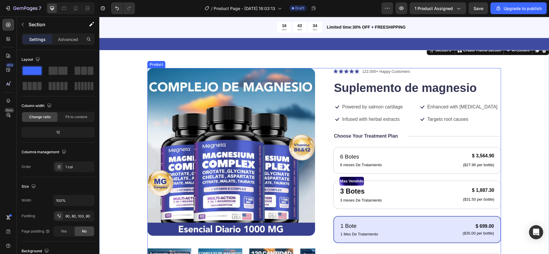
scroll to position [28, 0]
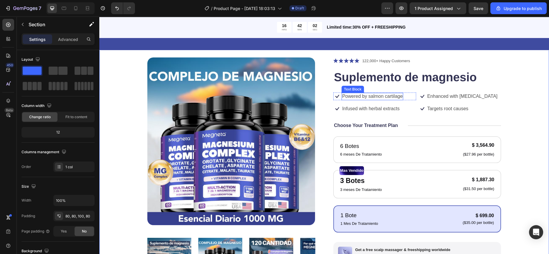
click at [360, 95] on p "Powered by salmon cartilage" at bounding box center [372, 96] width 60 height 6
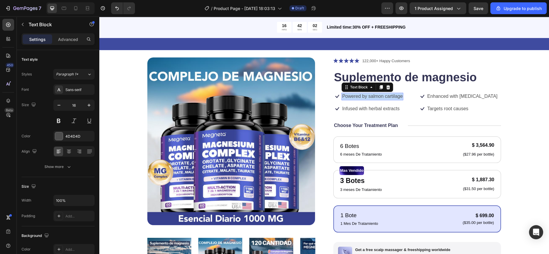
click at [360, 95] on p "Powered by salmon cartilage" at bounding box center [372, 96] width 60 height 6
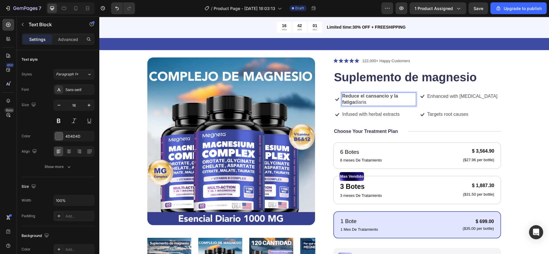
click at [360, 97] on strong "Reduce el cansancio y la fatiga" at bounding box center [370, 98] width 56 height 11
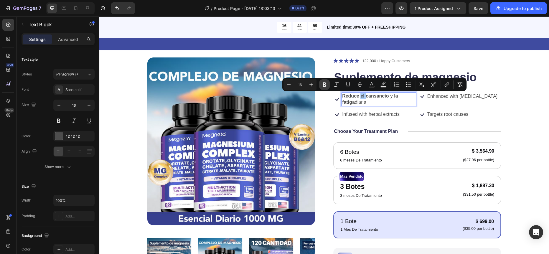
click at [326, 85] on icon "Editor contextual toolbar" at bounding box center [325, 85] width 6 height 6
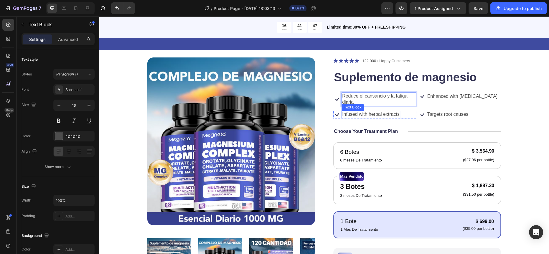
click at [355, 113] on p "Infused with herbal extracts" at bounding box center [370, 114] width 57 height 6
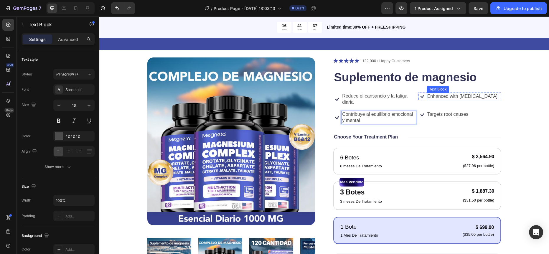
click at [435, 96] on p "Enhanced with biotin" at bounding box center [462, 96] width 70 height 6
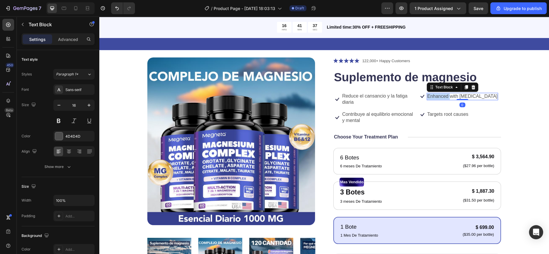
click at [435, 96] on p "Enhanced with biotin" at bounding box center [462, 96] width 70 height 6
click at [519, 126] on div "Product Images Icon Icon Icon Icon Icon Icon List 122,000+ Happy Customers Text…" at bounding box center [324, 205] width 403 height 296
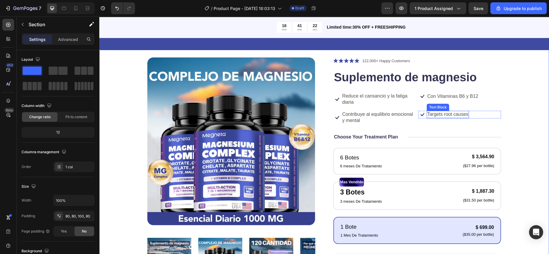
click at [443, 114] on p "Targets root causes" at bounding box center [447, 114] width 41 height 6
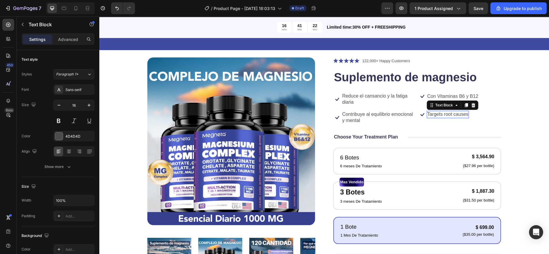
click at [443, 114] on p "Targets root causes" at bounding box center [447, 114] width 41 height 6
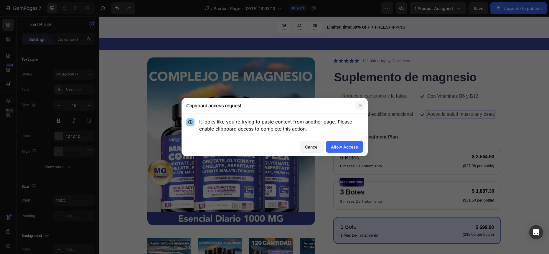
click at [363, 102] on button "button" at bounding box center [360, 105] width 9 height 9
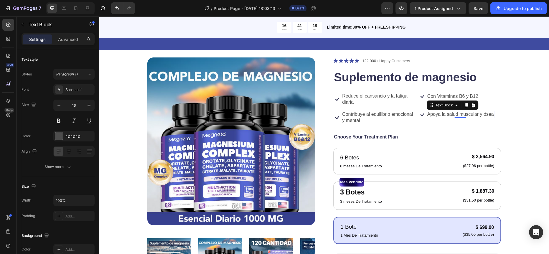
click at [467, 113] on p "Apoya la salud muscular y ósea" at bounding box center [460, 114] width 67 height 6
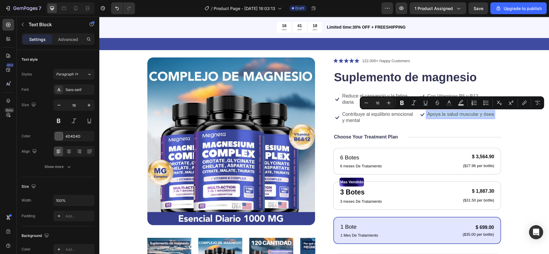
copy p "Apoya la salud muscular y ósea"
click at [450, 88] on div "Icon Icon Icon Icon Icon Icon List 122,000+ Happy Customers Text Block Row Supl…" at bounding box center [417, 205] width 168 height 296
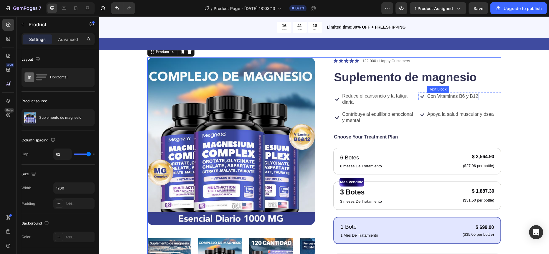
click at [443, 98] on p "Con Vitaminas B6 y B12" at bounding box center [452, 96] width 51 height 6
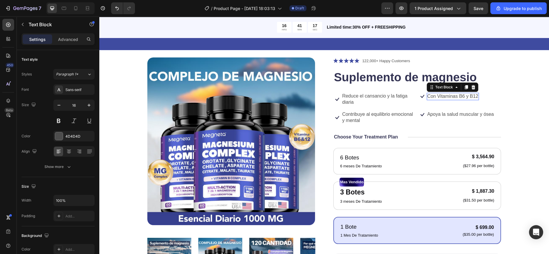
click at [443, 98] on p "Con Vitaminas B6 y B12" at bounding box center [452, 96] width 51 height 6
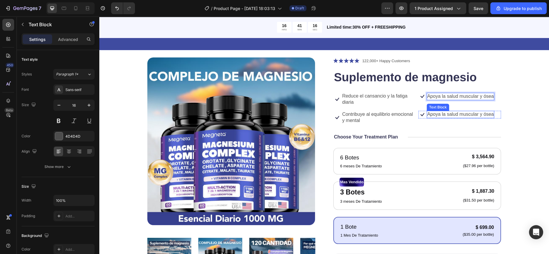
click at [441, 116] on p "Apoya la salud muscular y ósea" at bounding box center [460, 114] width 67 height 6
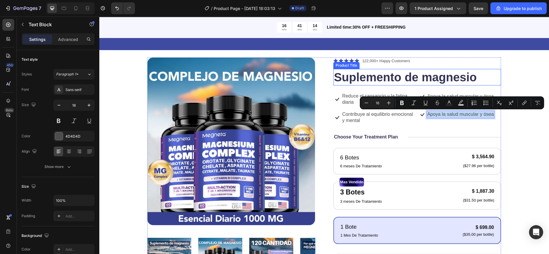
click at [376, 73] on h1 "Suplemento de magnesio" at bounding box center [417, 77] width 168 height 17
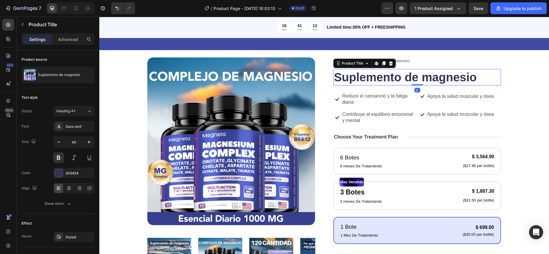
click at [512, 88] on div "Product Images Icon Icon Icon Icon Icon Icon List 122,000+ Happy Customers Text…" at bounding box center [324, 205] width 403 height 296
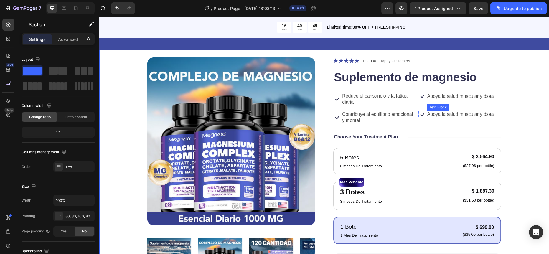
click at [447, 115] on p "Apoya la salud muscular y ósea" at bounding box center [460, 114] width 67 height 6
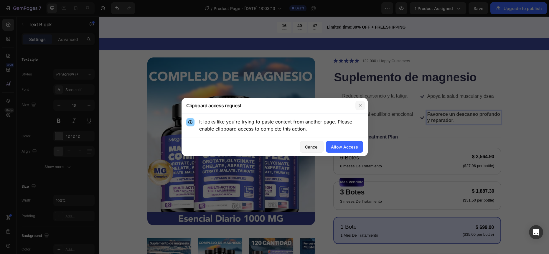
click at [356, 102] on button "button" at bounding box center [360, 105] width 9 height 9
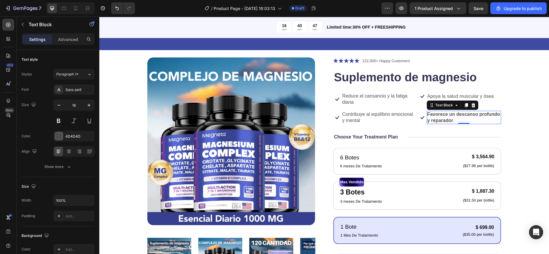
click at [455, 117] on p "Favorece un descanso profundo y reparador ." at bounding box center [463, 117] width 73 height 12
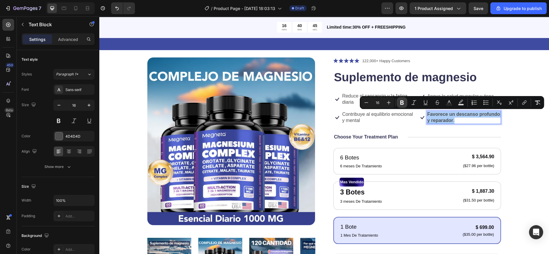
click at [400, 101] on icon "Editor contextual toolbar" at bounding box center [402, 103] width 6 height 6
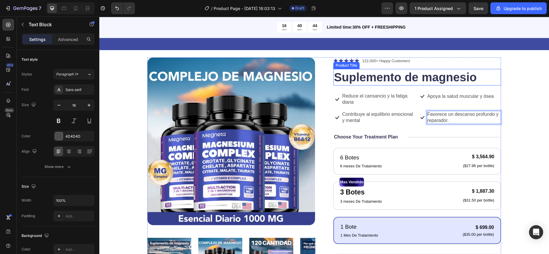
click at [483, 74] on h1 "Suplemento de magnesio" at bounding box center [417, 77] width 168 height 17
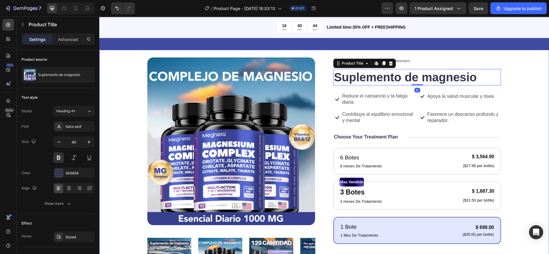
click at [523, 128] on div "Product Images Icon Icon Icon Icon Icon Icon List 122,000+ Happy Customers Text…" at bounding box center [324, 208] width 450 height 349
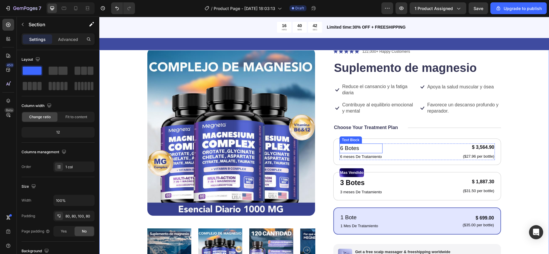
scroll to position [45, 0]
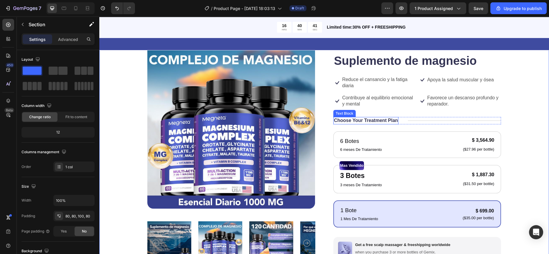
click at [368, 120] on p "Choose Your Treatment Plan" at bounding box center [366, 121] width 64 height 6
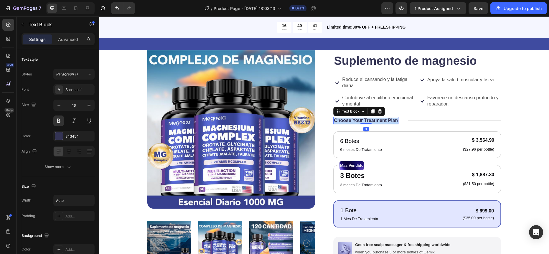
click at [368, 120] on p "Choose Your Treatment Plan" at bounding box center [366, 121] width 64 height 6
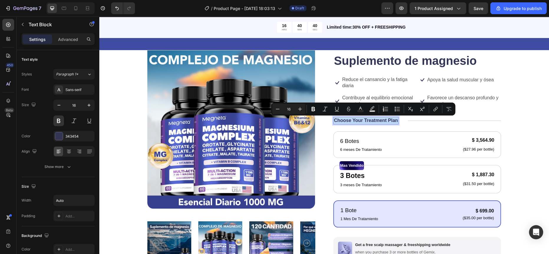
copy p "Choose Your Treatment Plan"
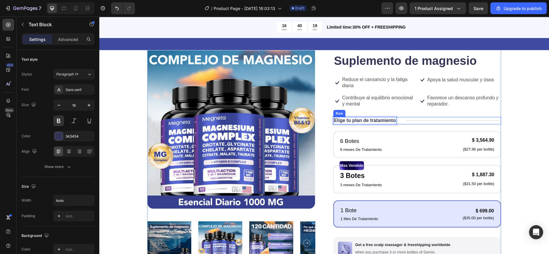
click at [534, 142] on div "Product Images Icon Icon Icon Icon Icon Icon List 122,000+ Happy Customers Text…" at bounding box center [324, 191] width 450 height 349
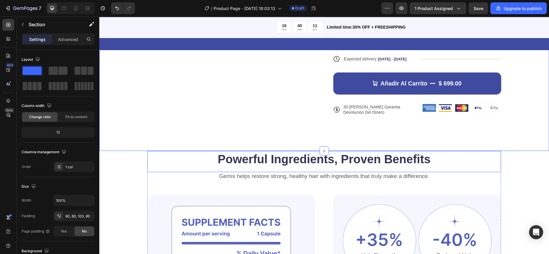
scroll to position [140, 0]
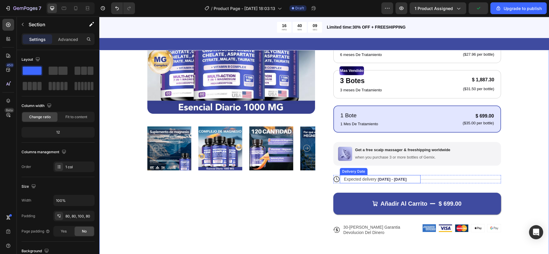
click at [363, 180] on span "Expected delivery" at bounding box center [360, 179] width 33 height 5
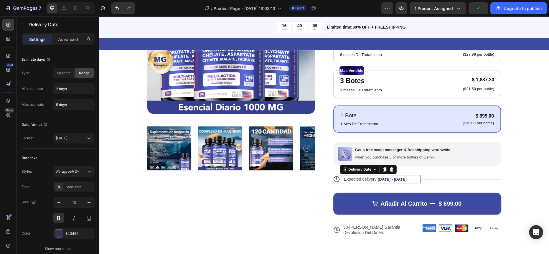
click at [363, 180] on span "Expected delivery" at bounding box center [360, 179] width 33 height 5
click at [357, 180] on span "Expected delivery" at bounding box center [360, 179] width 33 height 5
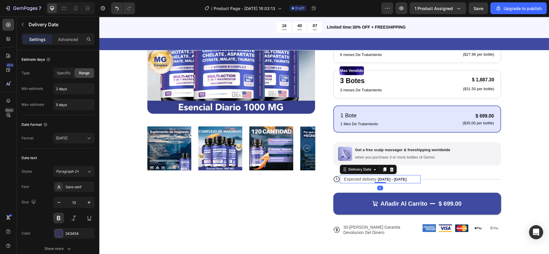
click at [357, 180] on span "Expected delivery" at bounding box center [360, 179] width 33 height 5
click at [365, 179] on span "Expected delivery" at bounding box center [360, 179] width 33 height 5
click at [522, 158] on div "Product Images Icon Icon Icon Icon Icon Icon List 122,000+ Happy Customers Text…" at bounding box center [324, 96] width 450 height 349
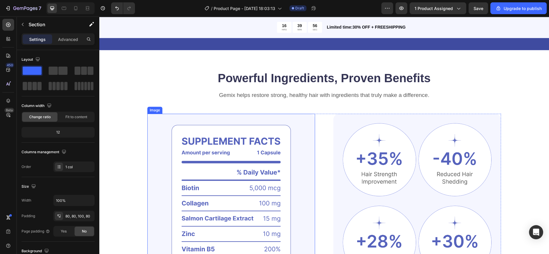
scroll to position [400, 0]
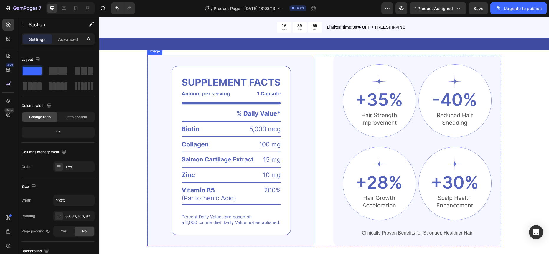
click at [245, 140] on img at bounding box center [231, 151] width 168 height 192
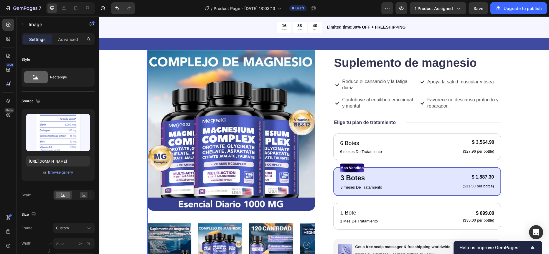
scroll to position [67, 0]
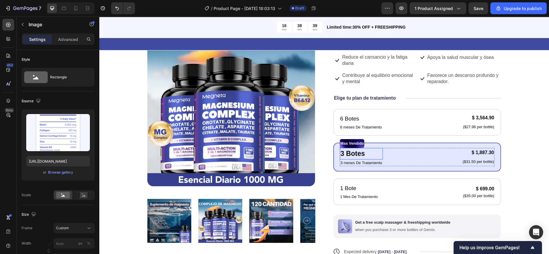
click at [356, 154] on p "3 Botes" at bounding box center [362, 154] width 42 height 10
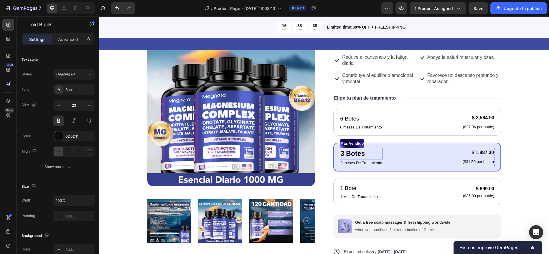
click at [356, 154] on p "3 Botes" at bounding box center [362, 154] width 42 height 10
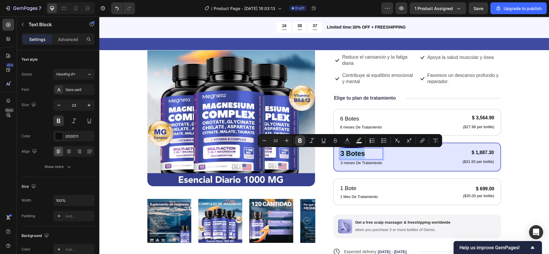
click at [300, 140] on icon "Editor contextual toolbar" at bounding box center [300, 141] width 6 height 6
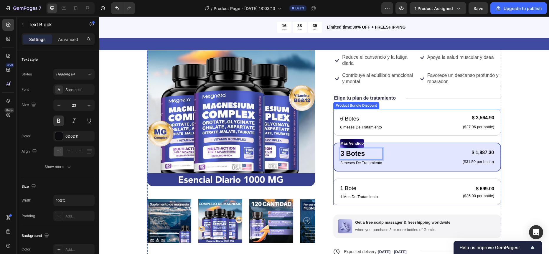
click at [500, 122] on div "Product Images Icon Icon Icon Icon Icon Icon List 122,000+ Happy Customers Text…" at bounding box center [324, 167] width 403 height 296
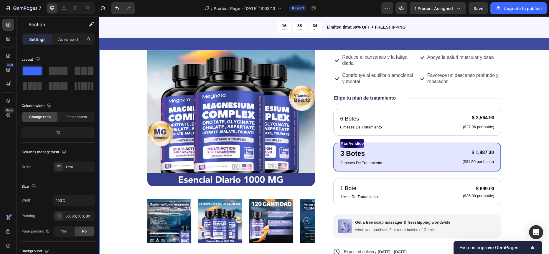
click at [524, 131] on div "Product Images Icon Icon Icon Icon Icon Icon List 122,000+ Happy Customers Text…" at bounding box center [324, 169] width 450 height 349
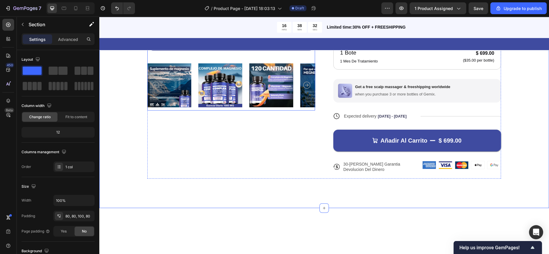
scroll to position [0, 0]
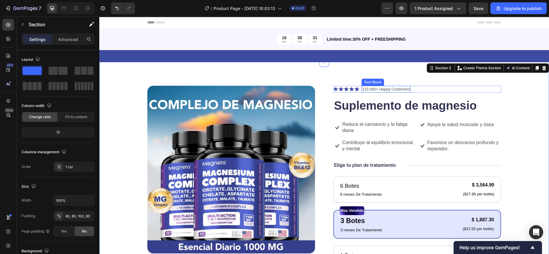
click at [369, 88] on p "122,000+ Happy Customers" at bounding box center [386, 89] width 48 height 6
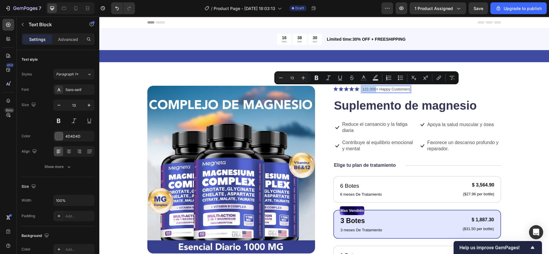
click at [365, 88] on p "122,000+ Happy Customers" at bounding box center [386, 89] width 48 height 6
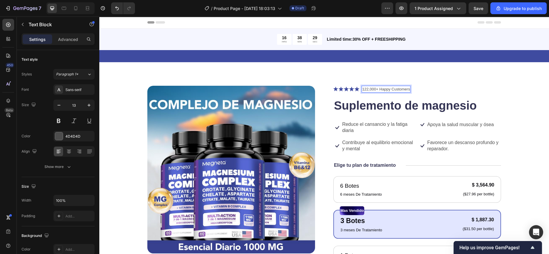
click at [365, 88] on p "122,000+ Happy Customers" at bounding box center [386, 89] width 48 height 6
click at [397, 87] on p "12,000+ Happy Customers" at bounding box center [385, 89] width 46 height 6
click at [406, 89] on div "12,000+ Happy Customers" at bounding box center [385, 89] width 47 height 7
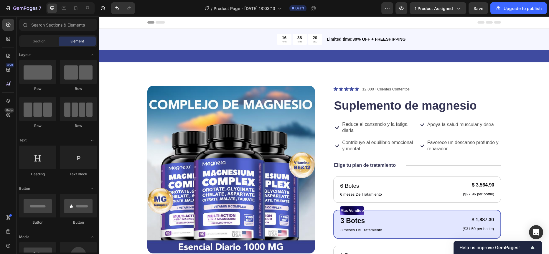
scroll to position [208, 0]
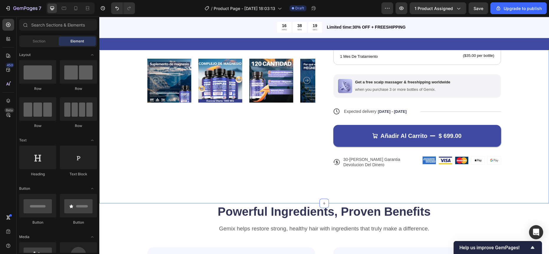
click at [516, 108] on div "Product Images Icon Icon Icon Icon Icon Icon List 12,000+ Clientes Contentos Te…" at bounding box center [324, 26] width 403 height 296
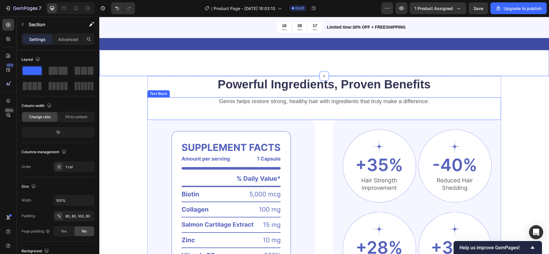
scroll to position [313, 0]
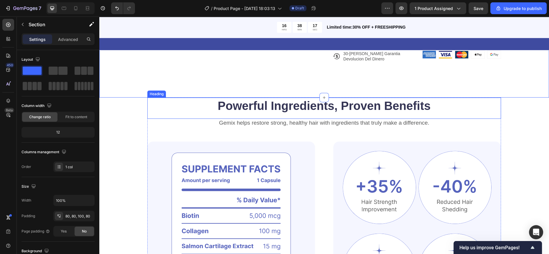
click at [275, 104] on h2 "Powerful Ingredients, Proven Benefits" at bounding box center [324, 106] width 354 height 17
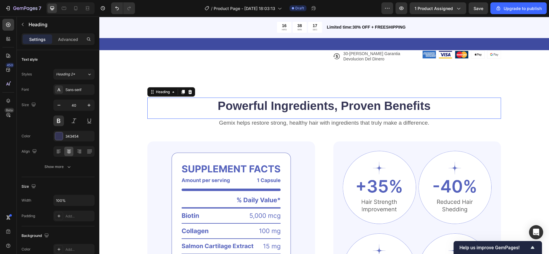
click at [275, 104] on p "Powerful Ingredients, Proven Benefits" at bounding box center [324, 105] width 353 height 15
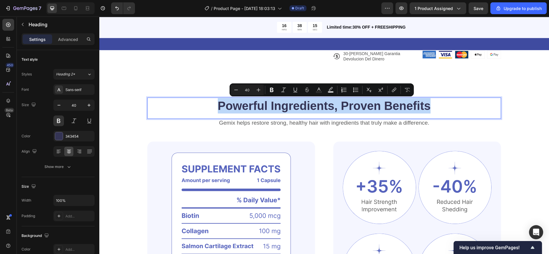
copy p "Powerful Ingredients, Proven Benefits"
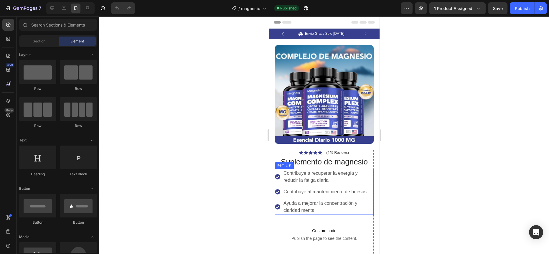
click at [307, 170] on p "Contribuye a recuperar la energía y reducir la fatiga diaria" at bounding box center [327, 177] width 89 height 14
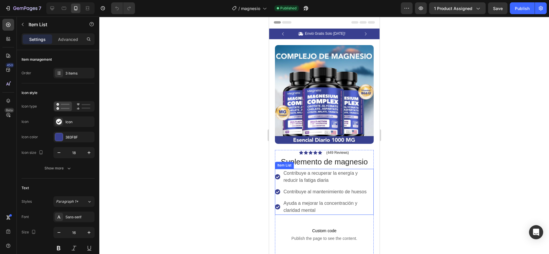
click at [307, 170] on p "Contribuye a recuperar la energía y reducir la fatiga diaria" at bounding box center [327, 177] width 89 height 14
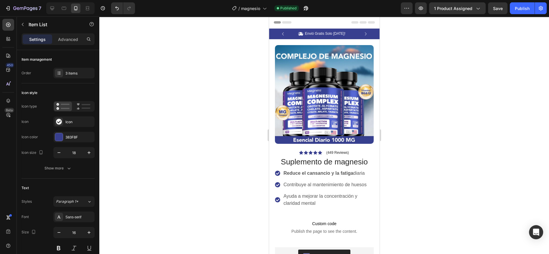
click at [241, 154] on div at bounding box center [324, 136] width 450 height 238
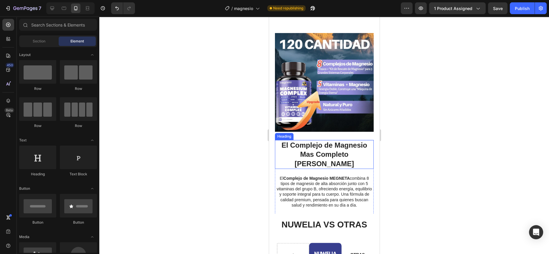
scroll to position [351, 0]
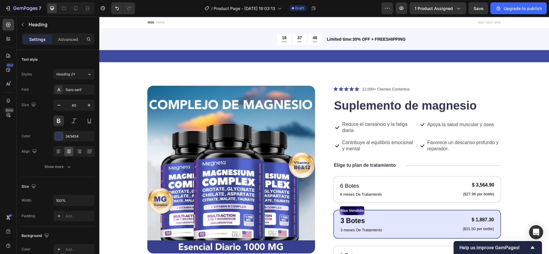
scroll to position [313, 0]
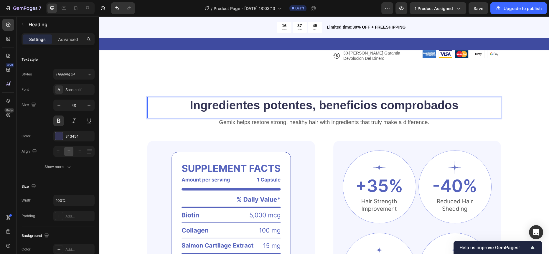
click at [268, 107] on p "Ingredientes potentes, beneficios comprobados" at bounding box center [324, 105] width 353 height 15
click at [327, 102] on p "Ingredientes Potentes, beneficios comprobados" at bounding box center [324, 105] width 353 height 15
click at [385, 106] on p "Ingredientes Potentes, Beneficios comprobados" at bounding box center [324, 105] width 353 height 15
click at [245, 119] on p "Gemix helps restore strong, healthy hair with ingredients that truly make a dif…" at bounding box center [324, 122] width 353 height 7
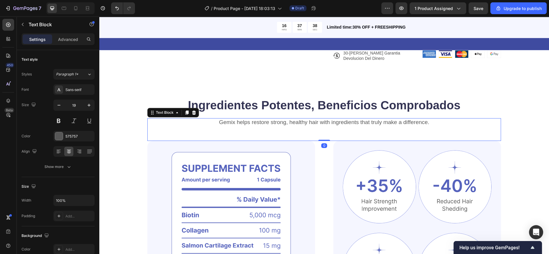
click at [264, 123] on p "Gemix helps restore strong, healthy hair with ingredients that truly make a dif…" at bounding box center [324, 122] width 353 height 7
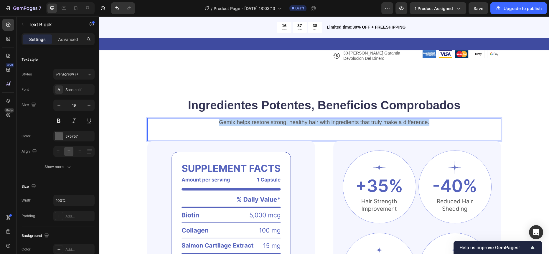
click at [264, 123] on p "Gemix helps restore strong, healthy hair with ingredients that truly make a dif…" at bounding box center [324, 122] width 353 height 7
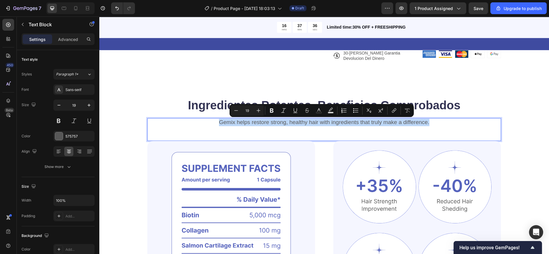
click at [222, 123] on p "Gemix helps restore strong, healthy hair with ingredients that truly make a dif…" at bounding box center [324, 122] width 353 height 7
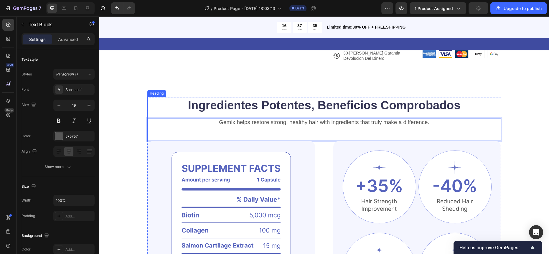
click at [185, 100] on p "Ingredientes Potentes, Beneficios Comprobados" at bounding box center [324, 105] width 353 height 15
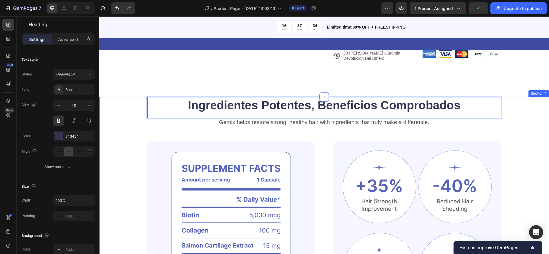
click at [139, 104] on div "Ingredientes Potentes, Beneficios Comprobados Heading 0 Gemix helps restore str…" at bounding box center [324, 215] width 403 height 236
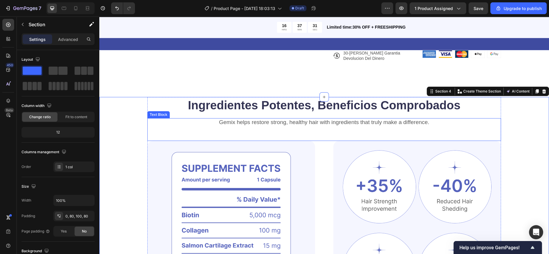
click at [232, 124] on p "Gemix helps restore strong, healthy hair with ingredients that truly make a dif…" at bounding box center [324, 122] width 353 height 7
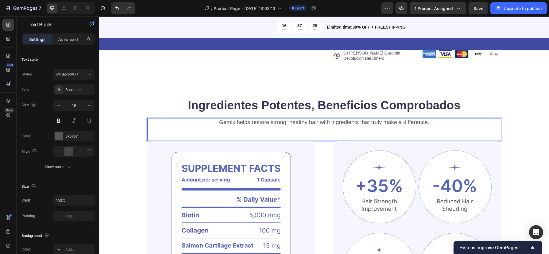
click at [233, 122] on p "Gemix helps restore strong, healthy hair with ingredients that truly make a dif…" at bounding box center [324, 122] width 353 height 7
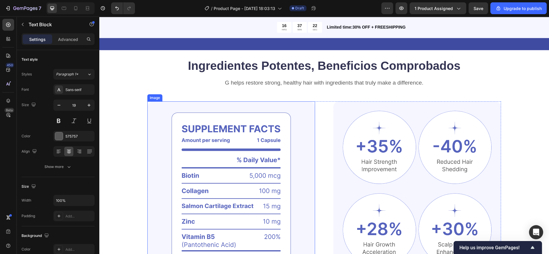
scroll to position [318, 0]
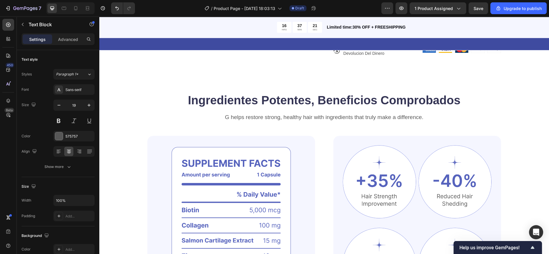
click at [228, 120] on p "G helps restore strong, healthy hair with ingredients that truly make a differe…" at bounding box center [324, 117] width 353 height 7
click at [226, 118] on p "G helps restore strong, healthy hair with ingredients that truly make a differe…" at bounding box center [324, 117] width 353 height 7
drag, startPoint x: 238, startPoint y: 116, endPoint x: 430, endPoint y: 118, distance: 192.2
click at [430, 118] on p "Nuwelia helps restore strong, healthy hair with ingredients that truly make a d…" at bounding box center [324, 117] width 353 height 7
click at [306, 118] on p "Nuwelia helps restore strong, healthy hair with ingredients that truly make a d…" at bounding box center [324, 117] width 353 height 7
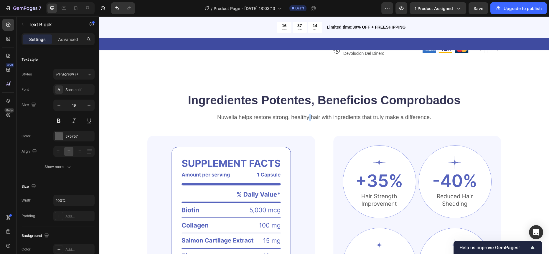
click at [306, 118] on p "Nuwelia helps restore strong, healthy hair with ingredients that truly make a d…" at bounding box center [324, 117] width 353 height 7
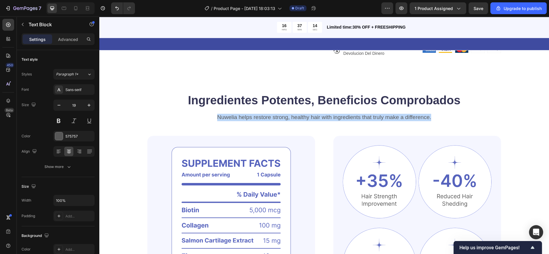
click at [306, 118] on p "Nuwelia helps restore strong, healthy hair with ingredients that truly make a d…" at bounding box center [324, 117] width 353 height 7
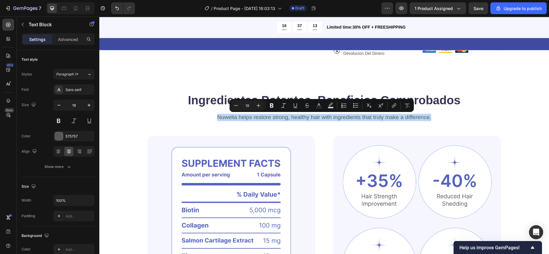
click at [259, 119] on p "Nuwelia helps restore strong, healthy hair with ingredients that truly make a d…" at bounding box center [324, 117] width 353 height 7
drag, startPoint x: 236, startPoint y: 118, endPoint x: 435, endPoint y: 122, distance: 198.8
click at [435, 122] on div "Nuwelia helps restore strong, healthy hair with ingredients that truly make a d…" at bounding box center [324, 117] width 354 height 9
copy p "helps restore strong, healthy hair with ingredients that truly make a differenc…"
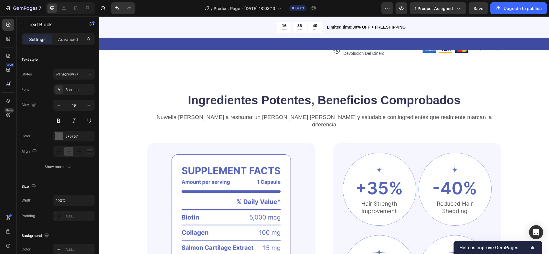
click at [207, 116] on p "Nuwelia Ayuda a restaurar un cabello fuerte y saludable con ingredientes que re…" at bounding box center [324, 121] width 353 height 14
click at [214, 117] on p "Nuwelia Ayuda a restaurar un cabello fuerte y saludable con ingredientes que re…" at bounding box center [324, 121] width 353 height 14
click at [211, 116] on p "Nuwelia Ayuda a restaurar un cabello fuerte y saludable con ingredientes que re…" at bounding box center [324, 121] width 353 height 14
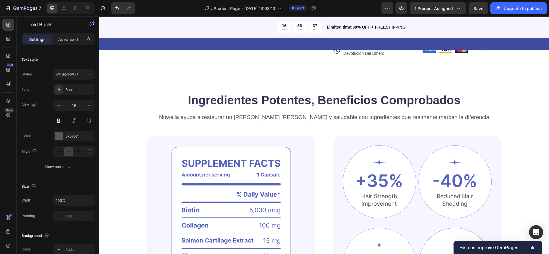
click at [147, 103] on h2 "Ingredientes Potentes, Beneficios Comprobados" at bounding box center [324, 100] width 354 height 17
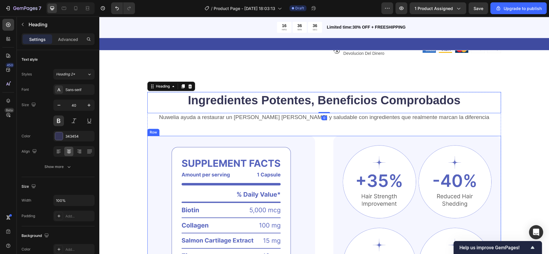
scroll to position [330, 0]
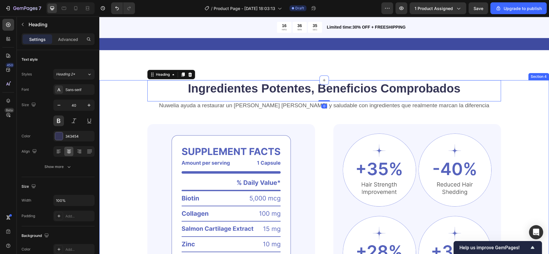
click at [138, 139] on div "Ingredientes Potentes, Beneficios Comprobados Heading 0 Nuwelia ayuda a restaur…" at bounding box center [324, 198] width 403 height 236
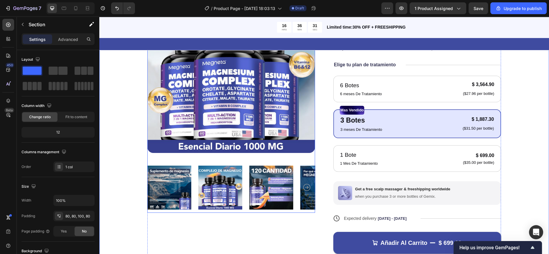
scroll to position [101, 0]
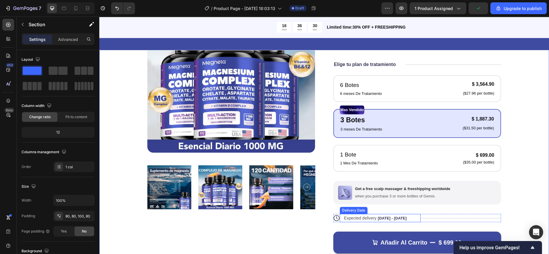
click at [359, 219] on span "Expected delivery" at bounding box center [360, 218] width 33 height 5
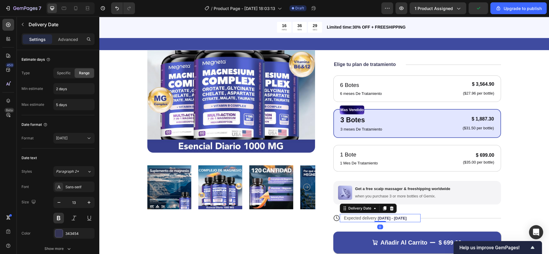
click at [356, 219] on span "Expected delivery" at bounding box center [360, 218] width 33 height 5
click at [354, 219] on span "Expected delivery" at bounding box center [360, 218] width 33 height 5
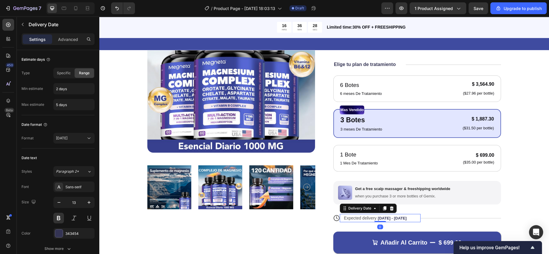
click at [348, 217] on span "Expected delivery" at bounding box center [360, 218] width 33 height 5
click at [120, 147] on div "Product Images Icon Icon Icon Icon Icon Icon List 12,000+ Clientes Contentos Te…" at bounding box center [324, 135] width 450 height 349
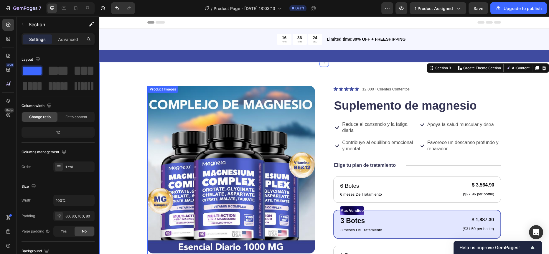
scroll to position [26, 0]
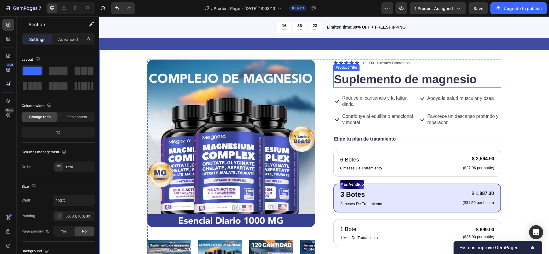
click at [376, 80] on h1 "Suplemento de magnesio" at bounding box center [417, 79] width 168 height 17
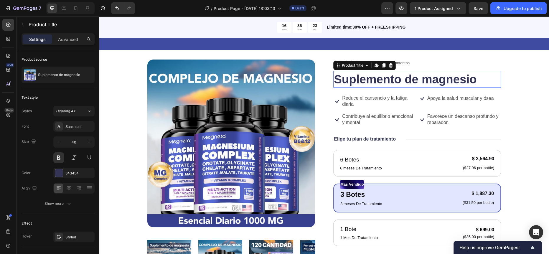
click at [376, 80] on h1 "Suplemento de magnesio" at bounding box center [417, 79] width 168 height 17
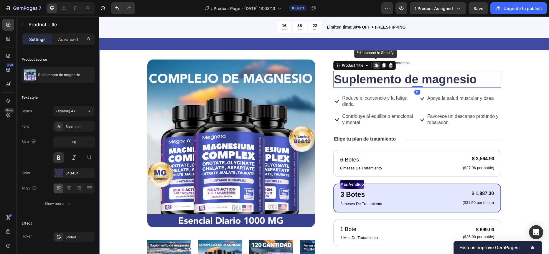
click at [119, 149] on div "Product Images Icon Icon Icon Icon Icon Icon List 12,000+ Clientes Contentos Te…" at bounding box center [324, 210] width 450 height 349
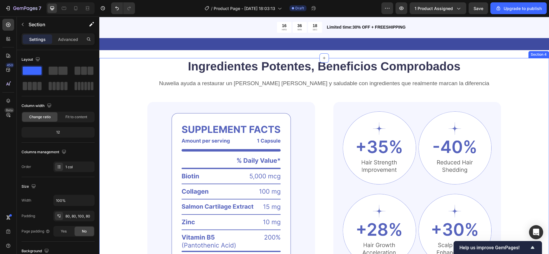
scroll to position [410, 0]
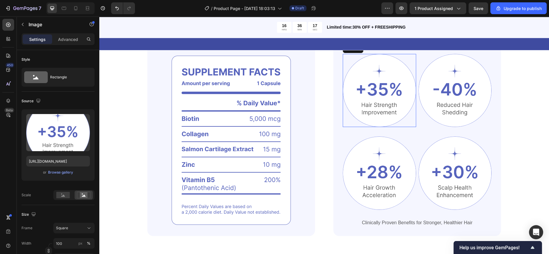
click at [356, 127] on div at bounding box center [379, 90] width 73 height 73
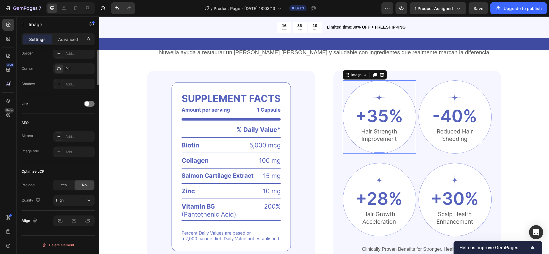
scroll to position [0, 0]
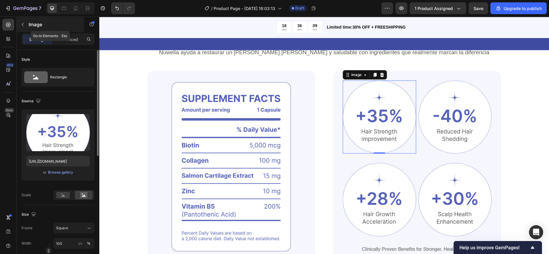
click at [27, 28] on button "button" at bounding box center [22, 24] width 9 height 9
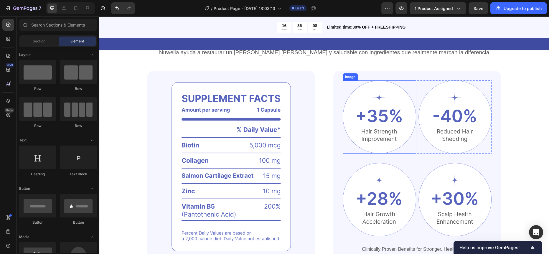
click at [376, 139] on img at bounding box center [379, 116] width 73 height 73
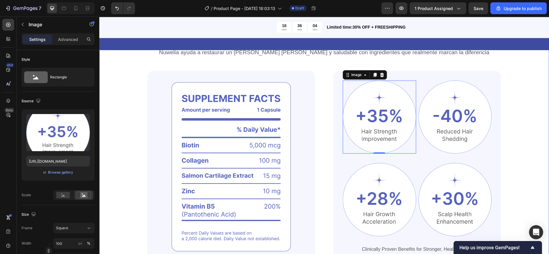
click at [113, 118] on div "Ingredientes Potentes, Beneficios Comprobados Heading Nuwelia ayuda a restaurar…" at bounding box center [324, 159] width 450 height 265
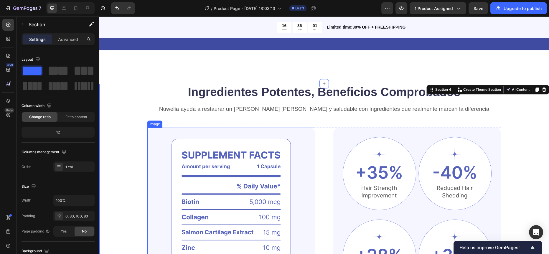
scroll to position [326, 0]
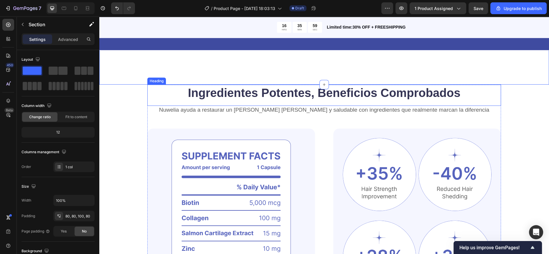
scroll to position [309, 0]
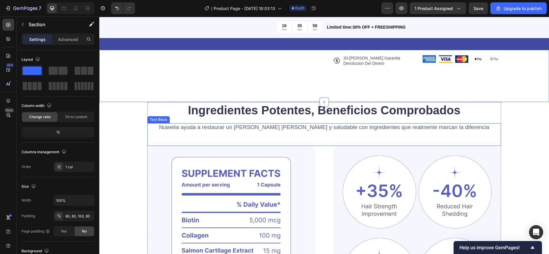
click at [293, 127] on p "Nuwelia ayuda a restaurar un cabello fuerte y saludable con ingredientes que re…" at bounding box center [324, 127] width 353 height 7
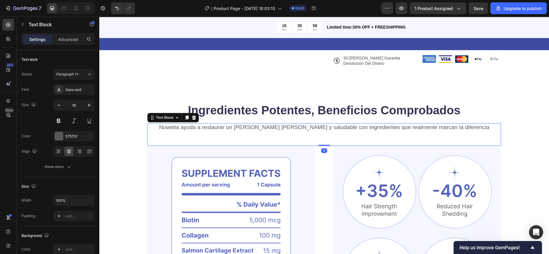
click at [293, 127] on p "Nuwelia ayuda a restaurar un cabello fuerte y saludable con ingredientes que re…" at bounding box center [324, 127] width 353 height 7
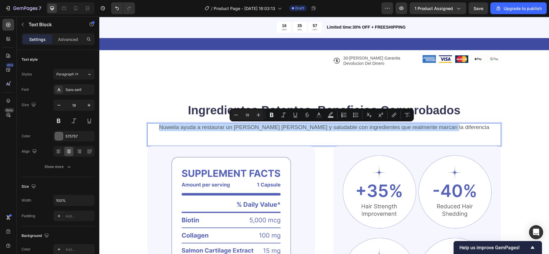
copy p "Nuwelia ayuda a restaurar un cabello fuerte y saludable con ingredientes que re…"
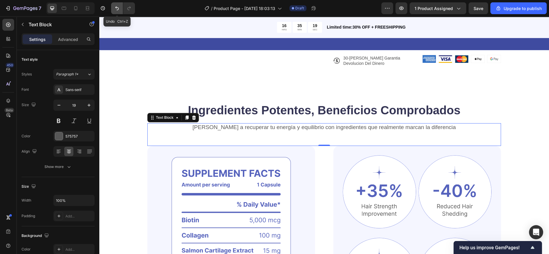
click at [113, 7] on button "Undo/Redo" at bounding box center [117, 8] width 12 height 12
click at [115, 9] on icon "Undo/Redo" at bounding box center [117, 8] width 6 height 6
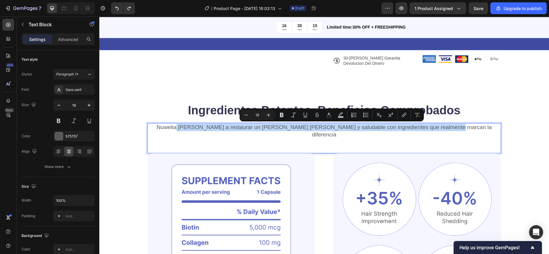
drag, startPoint x: 207, startPoint y: 126, endPoint x: 458, endPoint y: 125, distance: 251.8
click at [458, 125] on p "Nuwelia Ayuda a restaurar un cabello fuerte y saludable con ingredientes que re…" at bounding box center [324, 131] width 353 height 14
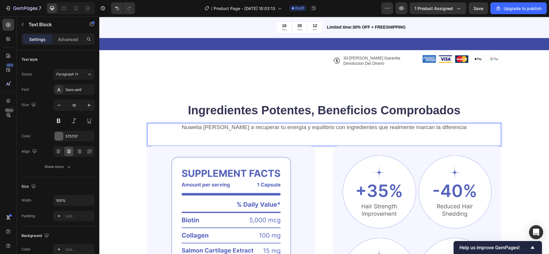
click at [220, 128] on p "Nuwelia Ayuda a recuperar tu energía y equilibrio con ingredientes que realment…" at bounding box center [324, 127] width 353 height 7
click at [138, 108] on div "Ingredientes Potentes, Beneficios Comprobados Heading Nuwelia ayuda a recuperar…" at bounding box center [324, 220] width 403 height 236
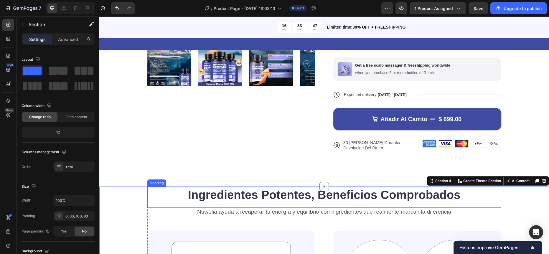
scroll to position [224, 0]
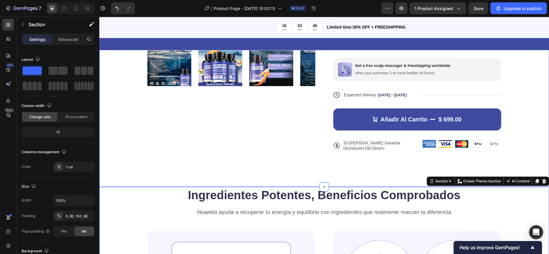
click at [187, 175] on div "Product Images Icon Icon Icon Icon Icon Icon List 12,000+ Clientes Contentos Te…" at bounding box center [324, 12] width 450 height 349
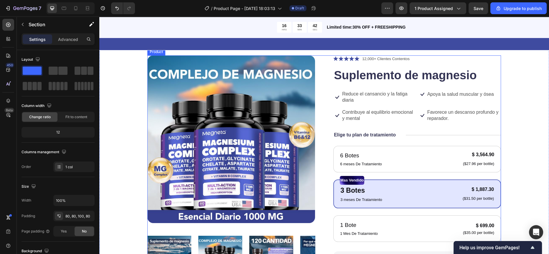
scroll to position [56, 0]
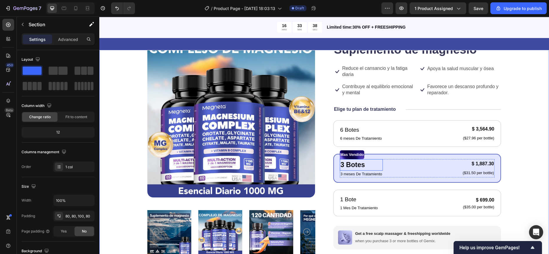
click at [341, 164] on strong "3 Botes" at bounding box center [353, 165] width 24 height 8
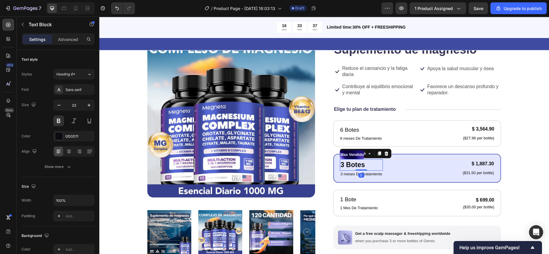
click at [342, 164] on strong "3 Botes" at bounding box center [353, 165] width 24 height 8
click at [369, 169] on p "2 Botes" at bounding box center [362, 165] width 42 height 10
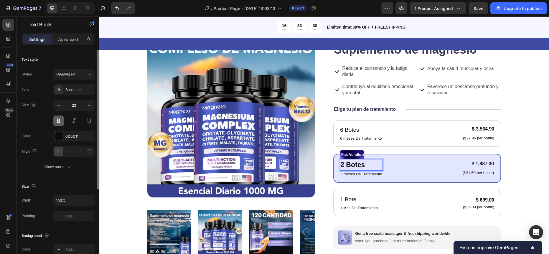
click at [60, 119] on button at bounding box center [58, 121] width 11 height 11
click at [53, 116] on button at bounding box center [58, 121] width 11 height 11
click at [63, 121] on button at bounding box center [58, 121] width 11 height 11
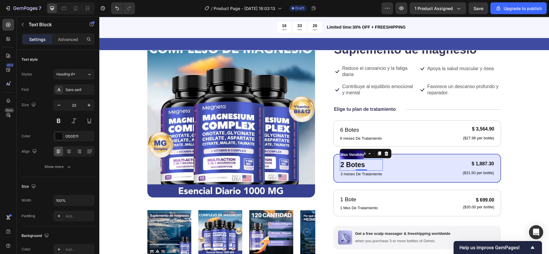
click at [369, 165] on p "2 Botes" at bounding box center [362, 165] width 42 height 10
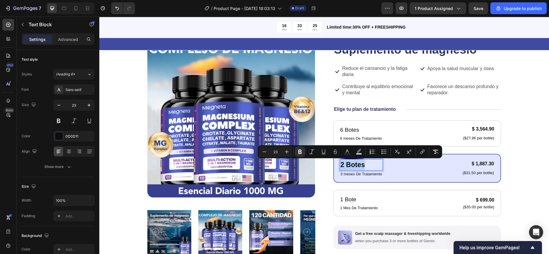
copy strong "2 Botes"
click at [412, 172] on div "2 Botes Text Block 0 3 meses De Tratamiento Text Block $ 1,887.30 Product Price…" at bounding box center [417, 168] width 155 height 18
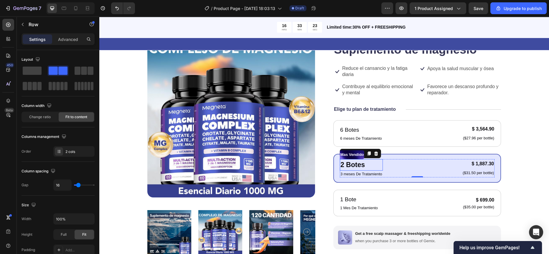
click at [356, 164] on strong "2 Botes" at bounding box center [353, 165] width 24 height 8
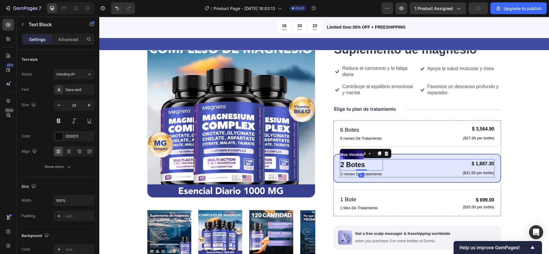
click at [405, 168] on div "2 Botes Text Block 0 3 meses De Tratamiento Text Block $ 1,887.30 Product Price…" at bounding box center [417, 168] width 155 height 18
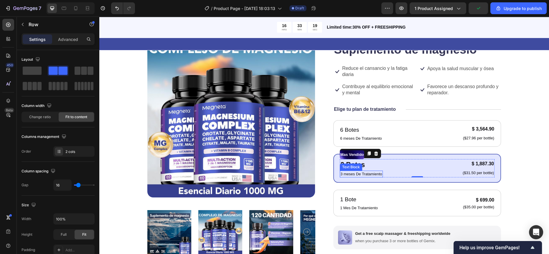
click at [349, 173] on p "3 meses De Tratamiento" at bounding box center [362, 174] width 42 height 6
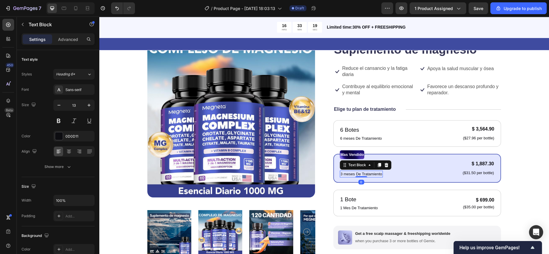
click at [341, 173] on p "3 meses De Tratamiento" at bounding box center [362, 174] width 42 height 6
click at [341, 175] on p "3 meses De Tratamiento" at bounding box center [362, 174] width 42 height 6
click at [366, 163] on p "2 Botes" at bounding box center [362, 165] width 42 height 10
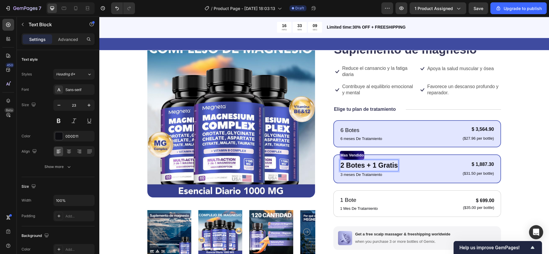
scroll to position [57, 0]
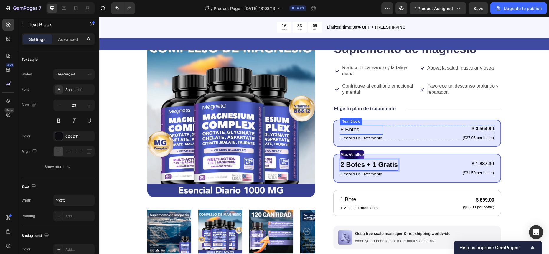
click at [360, 129] on p "6 Botes" at bounding box center [362, 130] width 42 height 9
click at [341, 129] on p "6 Botes" at bounding box center [362, 130] width 42 height 9
click at [360, 130] on p "3 Botes" at bounding box center [362, 130] width 42 height 9
click at [356, 128] on p "3 Botes + 2 Gratis" at bounding box center [363, 130] width 45 height 9
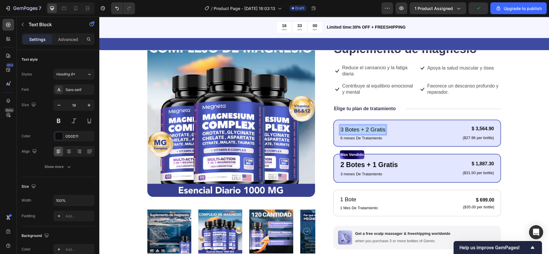
click at [356, 128] on p "3 Botes + 2 Gratis" at bounding box center [363, 130] width 45 height 9
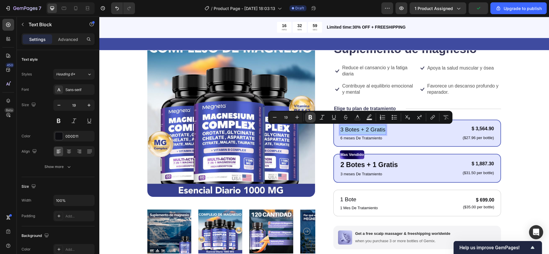
click at [312, 116] on icon "Editor contextual toolbar" at bounding box center [311, 117] width 4 height 4
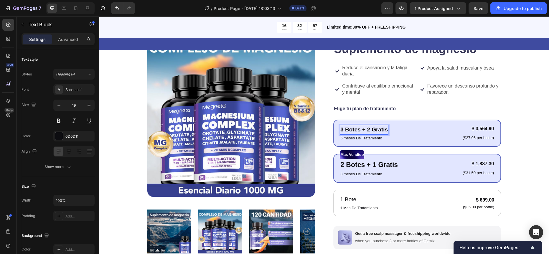
click at [365, 130] on strong "3 Botes + 2 Gratis" at bounding box center [364, 129] width 47 height 6
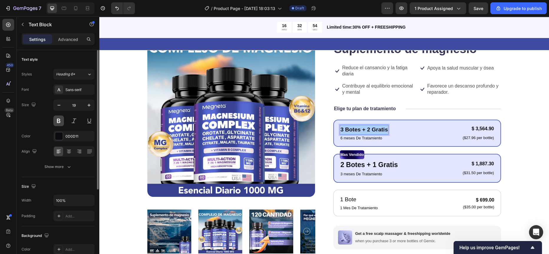
click at [60, 121] on button at bounding box center [58, 121] width 11 height 11
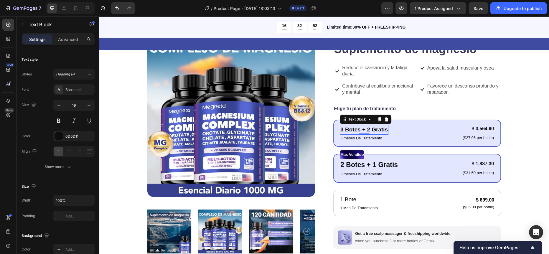
click at [357, 127] on strong "3 Botes + 2 Gratis" at bounding box center [364, 129] width 47 height 6
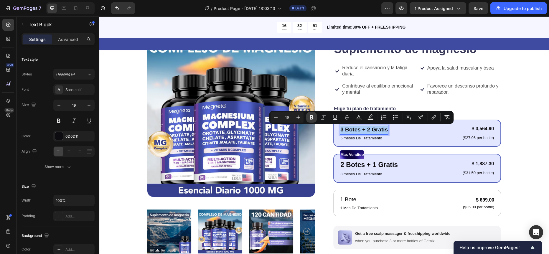
click at [310, 120] on icon "Editor contextual toolbar" at bounding box center [312, 117] width 6 height 6
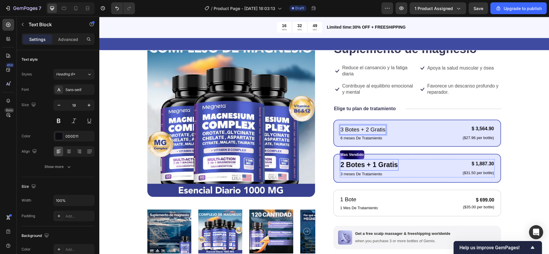
click at [363, 164] on strong "2 Botes + 1 Gratis" at bounding box center [369, 165] width 57 height 8
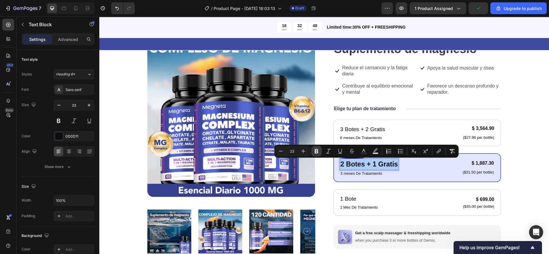
click at [319, 153] on icon "Editor contextual toolbar" at bounding box center [317, 151] width 6 height 6
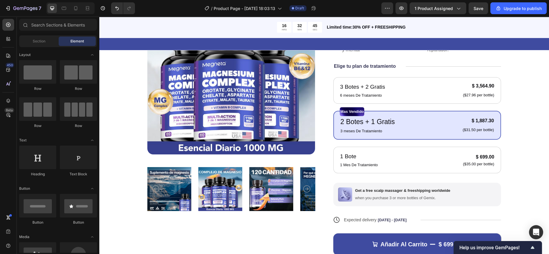
scroll to position [99, 0]
click at [535, 141] on div "Product Images Icon Icon Icon Icon Icon Icon List 12,000+ Clientes Contentos Te…" at bounding box center [324, 137] width 450 height 349
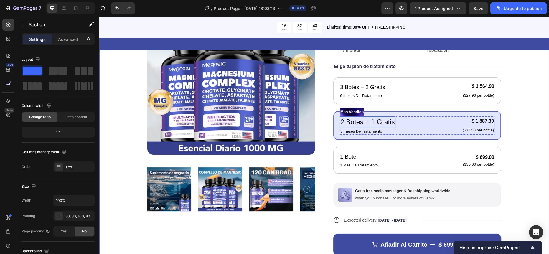
click at [353, 122] on p "2 Botes + 1 Gratis" at bounding box center [368, 122] width 55 height 10
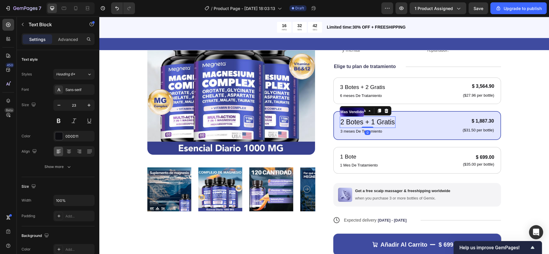
click at [353, 122] on p "2 Botes + 1 Gratis" at bounding box center [368, 122] width 55 height 10
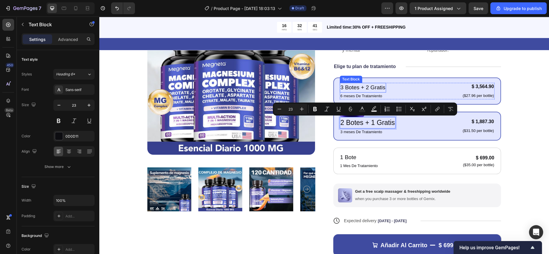
scroll to position [99, 0]
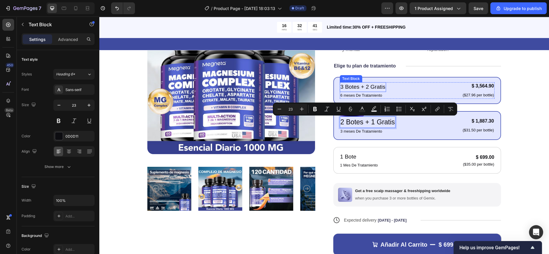
click at [346, 85] on p "3 Botes + 2 Gratis" at bounding box center [363, 87] width 45 height 9
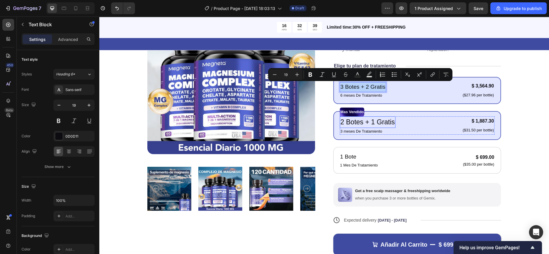
click at [355, 126] on p "2 Botes + 1 Gratis" at bounding box center [368, 122] width 55 height 10
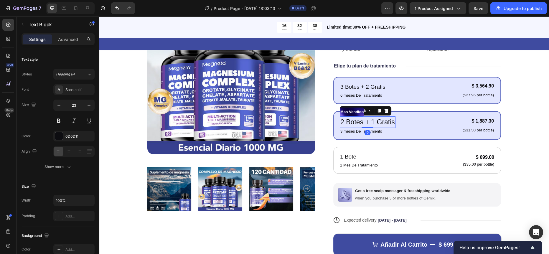
click at [351, 121] on p "2 Botes + 1 Gratis" at bounding box center [368, 122] width 55 height 10
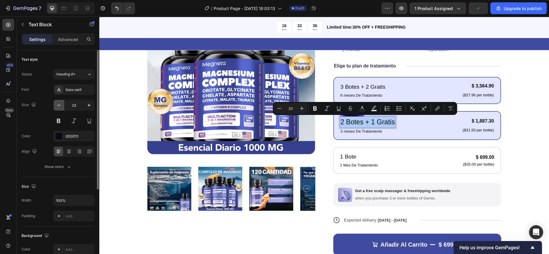
click at [59, 106] on icon "button" at bounding box center [59, 105] width 6 height 6
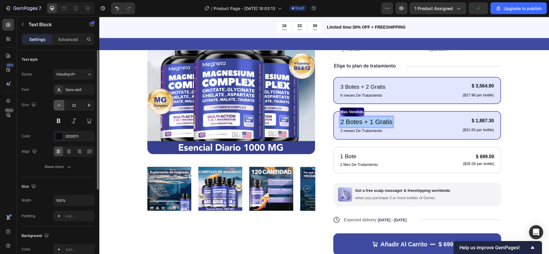
click at [59, 106] on icon "button" at bounding box center [59, 105] width 6 height 6
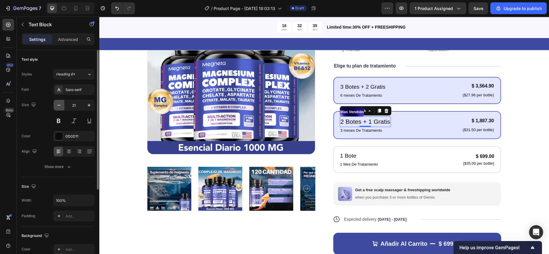
click at [59, 106] on icon "button" at bounding box center [59, 105] width 6 height 6
type input "19"
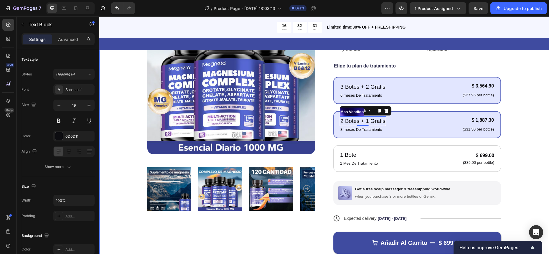
click at [540, 159] on div "Product Images Icon Icon Icon Icon Icon Icon List 12,000+ Clientes Contentos Te…" at bounding box center [324, 137] width 450 height 348
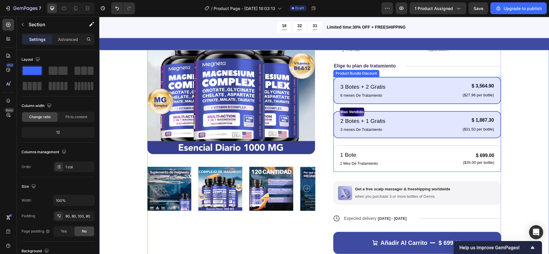
scroll to position [81, 0]
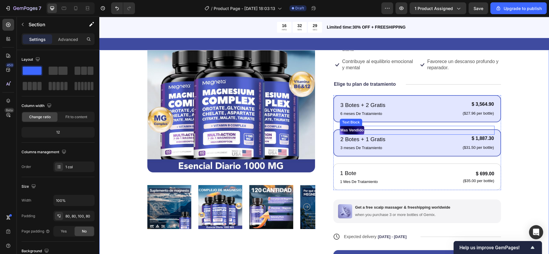
click at [349, 129] on p "Mas Vendido" at bounding box center [352, 130] width 23 height 8
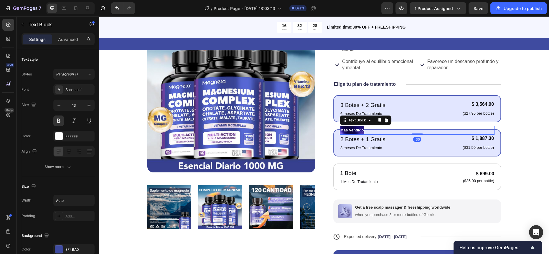
click at [352, 130] on p "Mas Vendido" at bounding box center [352, 130] width 23 height 8
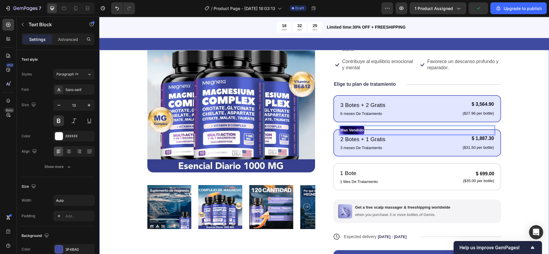
click at [524, 116] on div "Product Images Icon Icon Icon Icon Icon Icon List 12,000+ Clientes Contentos Te…" at bounding box center [324, 155] width 450 height 348
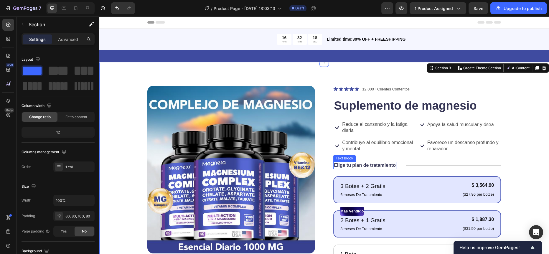
scroll to position [0, 0]
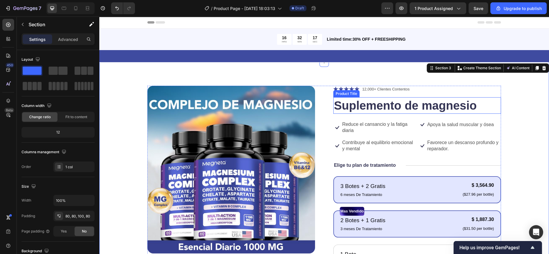
click at [405, 110] on h1 "Suplemento de magnesio" at bounding box center [417, 105] width 168 height 17
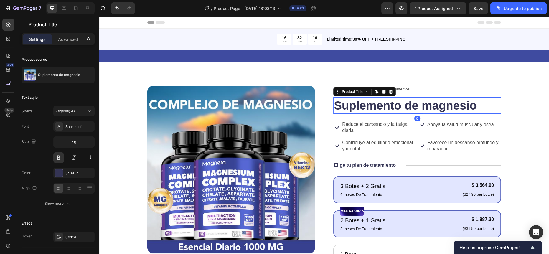
click at [408, 108] on h1 "Suplemento de magnesio" at bounding box center [417, 105] width 168 height 17
click at [415, 102] on h1 "Suplemento de magnesio" at bounding box center [417, 105] width 168 height 17
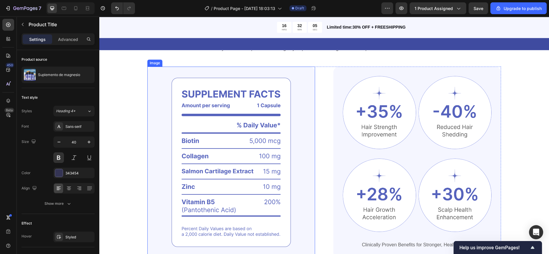
scroll to position [405, 0]
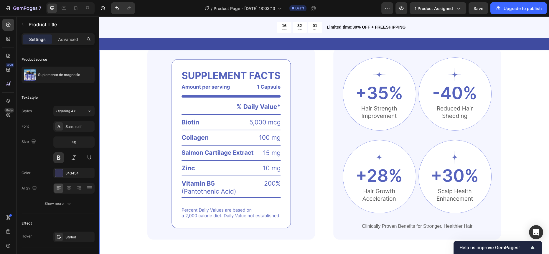
drag, startPoint x: 134, startPoint y: 111, endPoint x: 198, endPoint y: 120, distance: 64.3
click at [134, 111] on div "Ingredientes Potentes, Beneficios Comprobados Heading Nuwelia ayuda a recuperar…" at bounding box center [324, 122] width 403 height 236
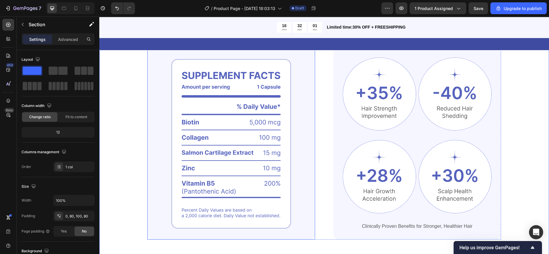
click at [246, 146] on img at bounding box center [231, 144] width 168 height 192
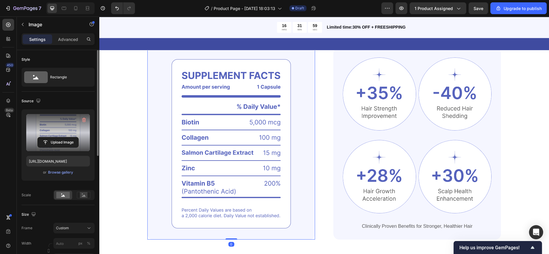
click at [62, 135] on label at bounding box center [58, 132] width 64 height 37
click at [62, 137] on input "file" at bounding box center [58, 142] width 41 height 10
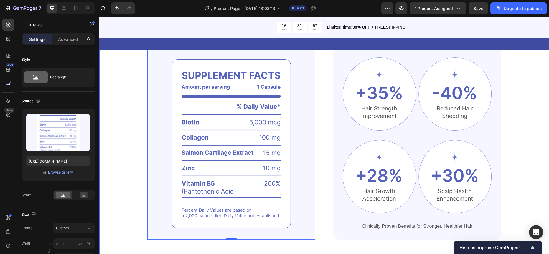
click at [123, 121] on div "Ingredientes Potentes, Beneficios Comprobados Heading Nuwelia ayuda a recuperar…" at bounding box center [324, 122] width 403 height 236
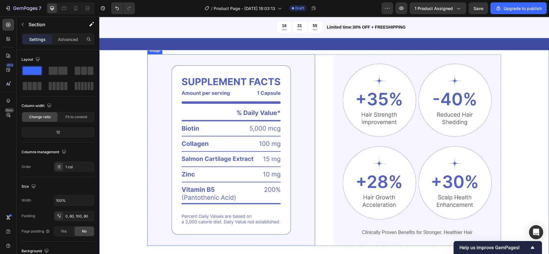
scroll to position [398, 0]
